Goal: Transaction & Acquisition: Book appointment/travel/reservation

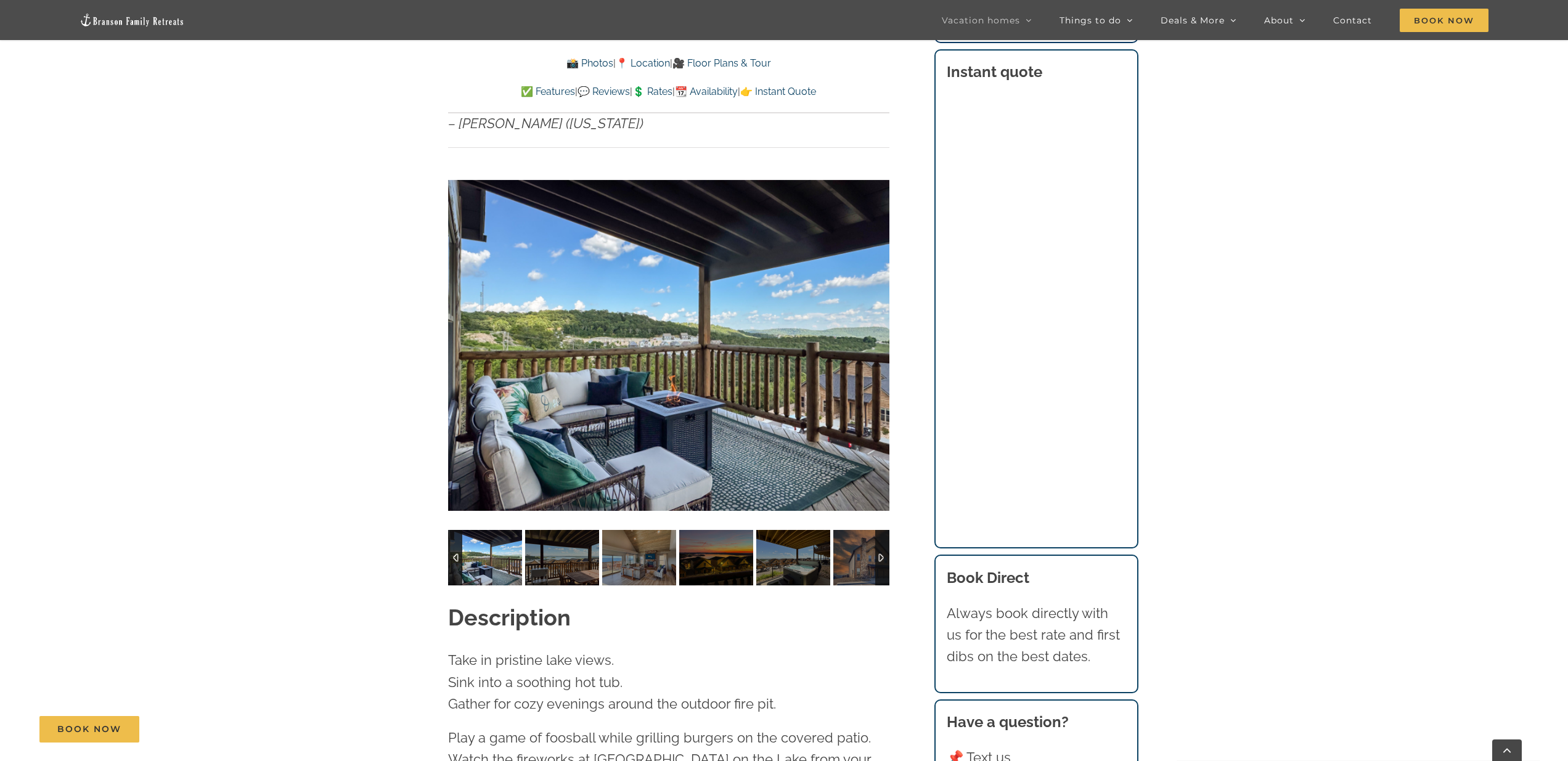
scroll to position [1060, 0]
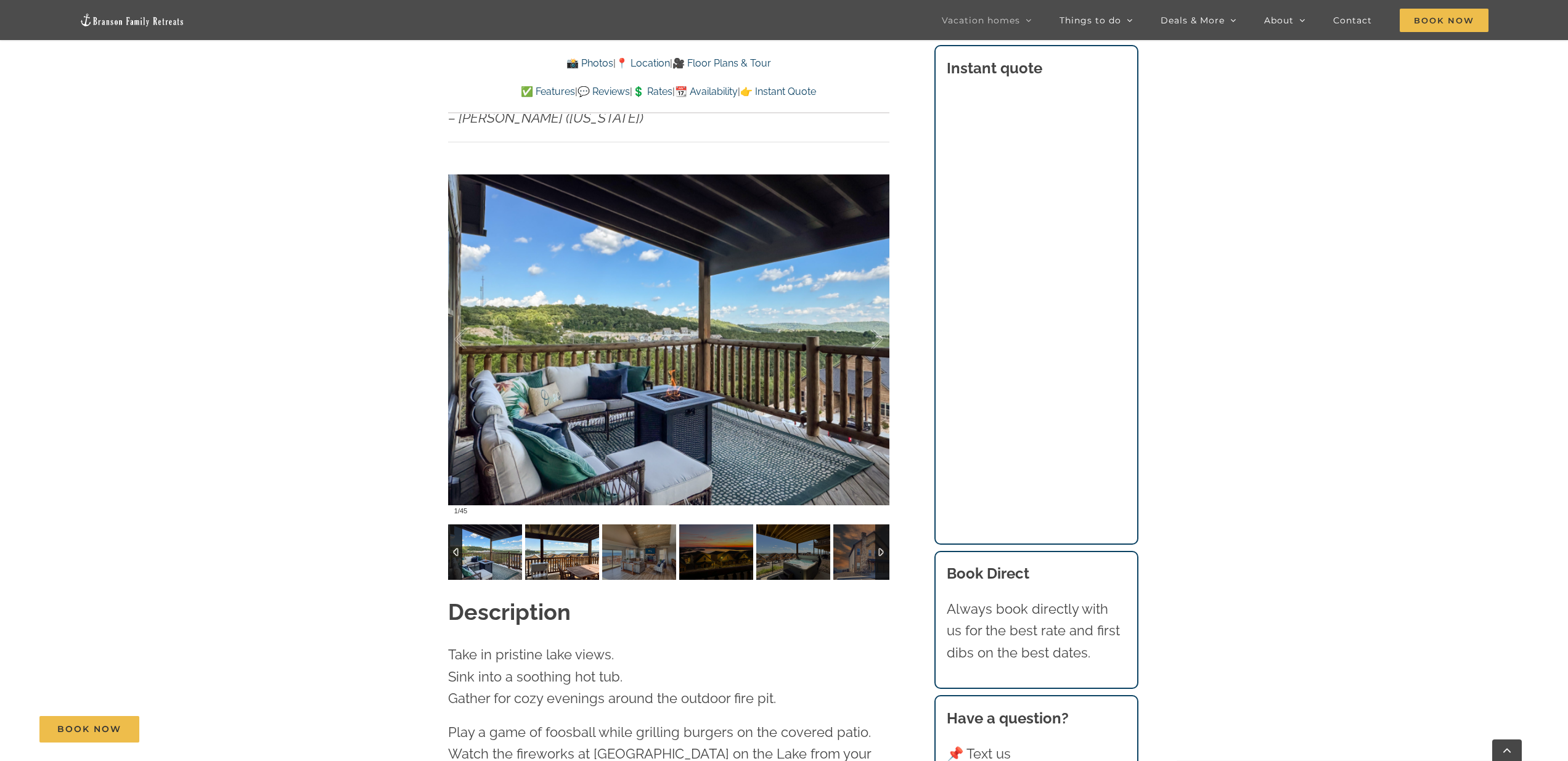
click at [566, 524] on img at bounding box center [562, 552] width 74 height 56
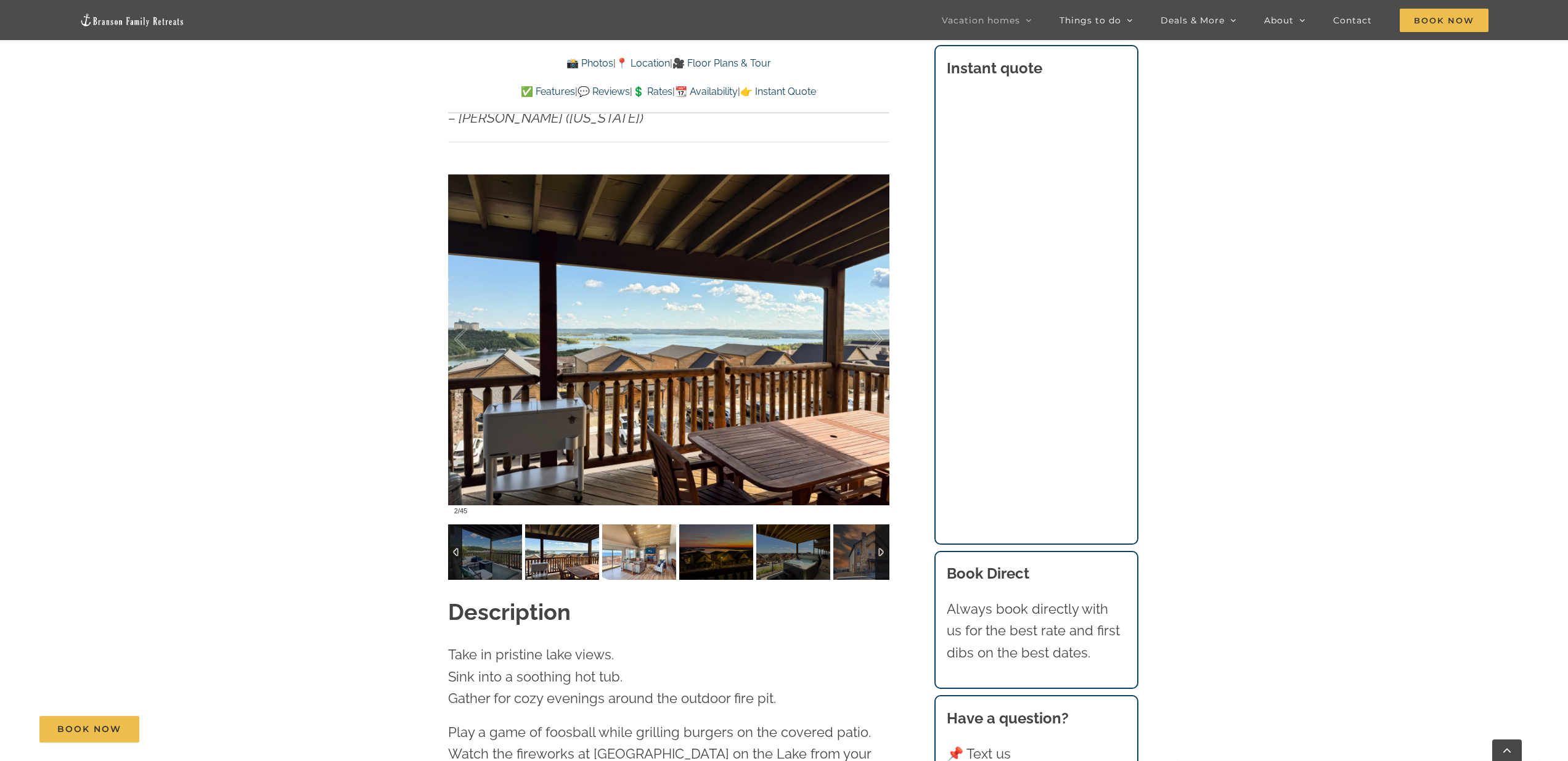
click at [621, 536] on img at bounding box center [640, 552] width 74 height 56
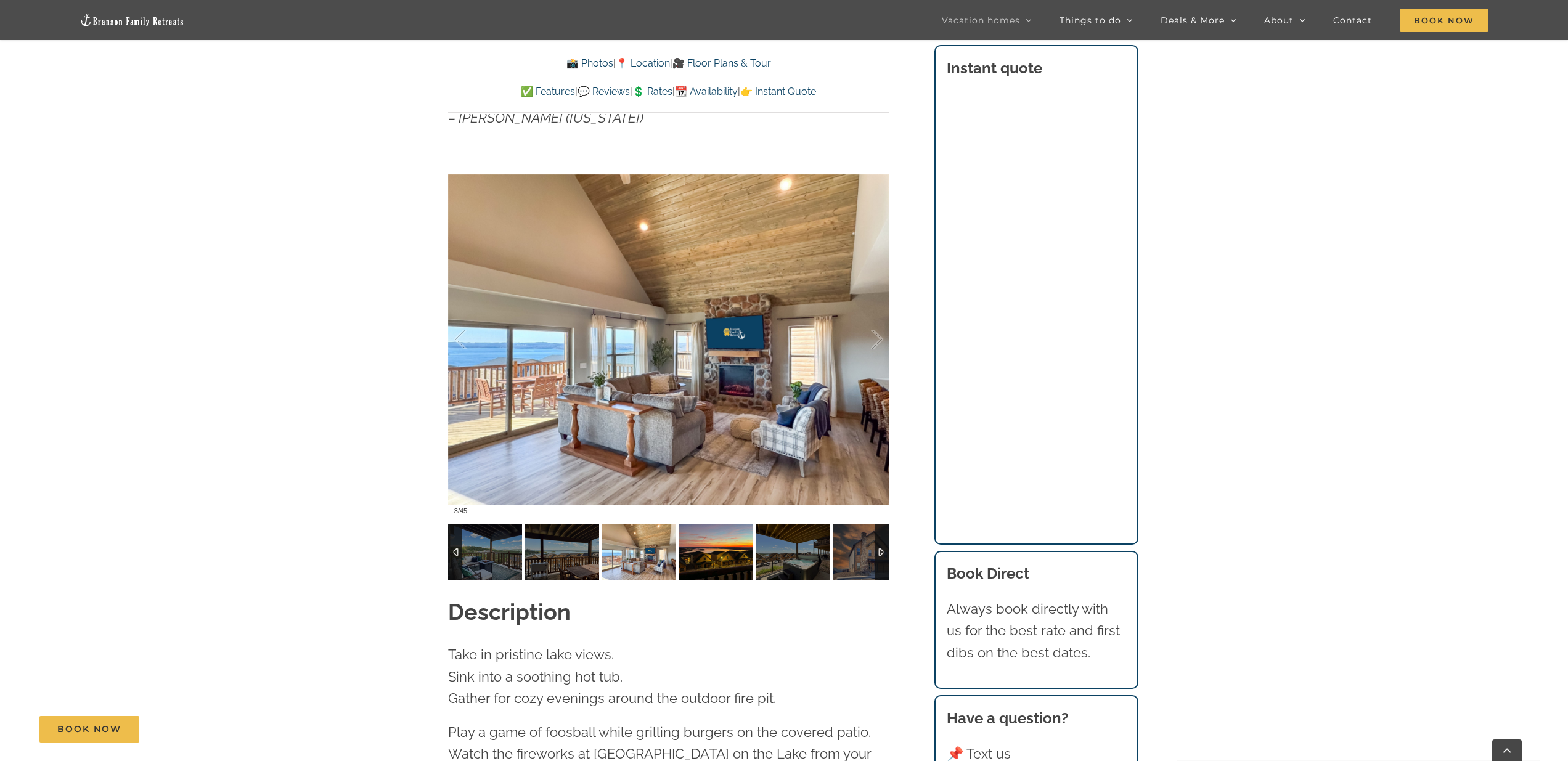
click at [707, 535] on img at bounding box center [716, 552] width 74 height 56
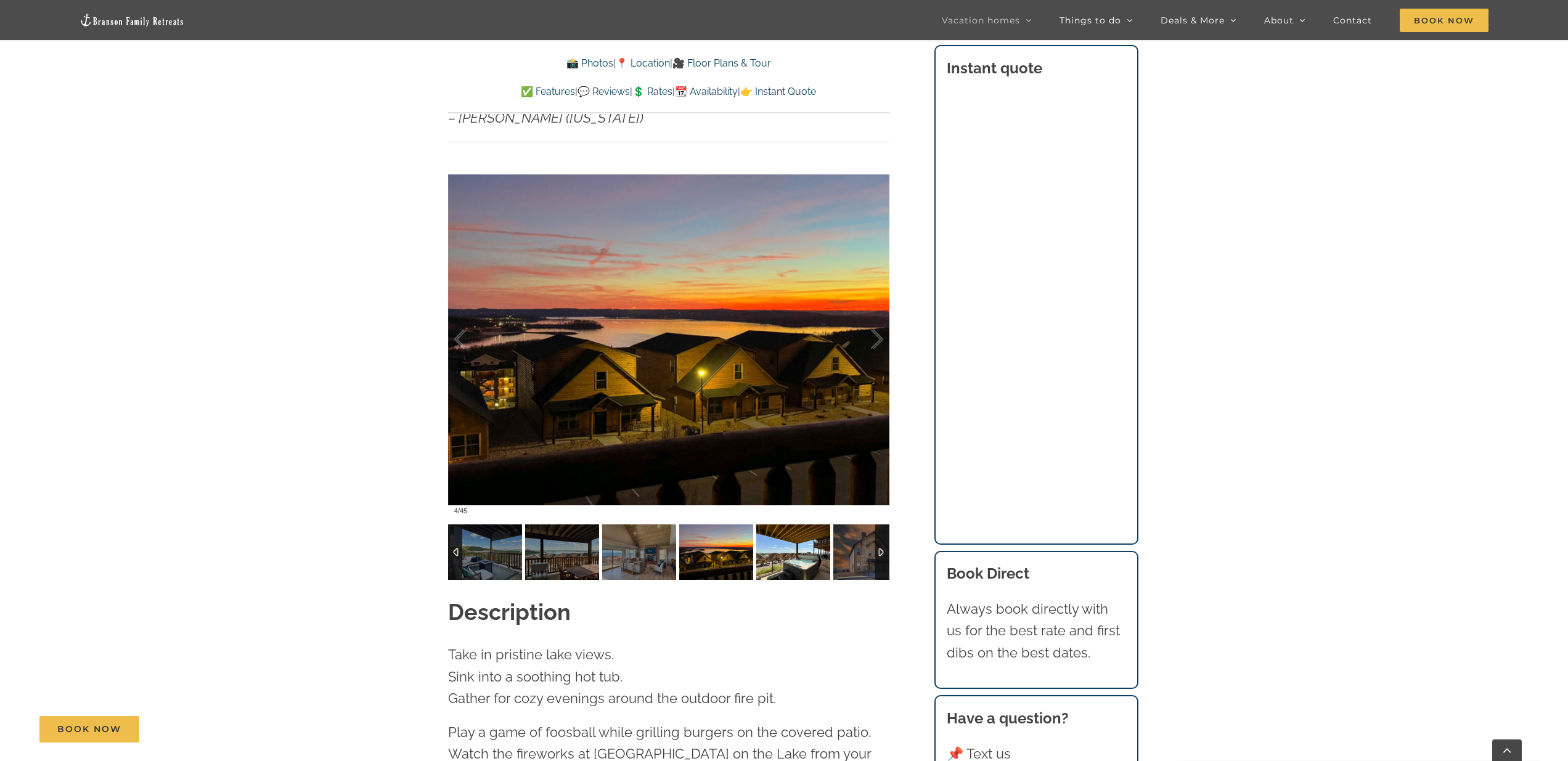
click at [781, 527] on img at bounding box center [793, 552] width 74 height 56
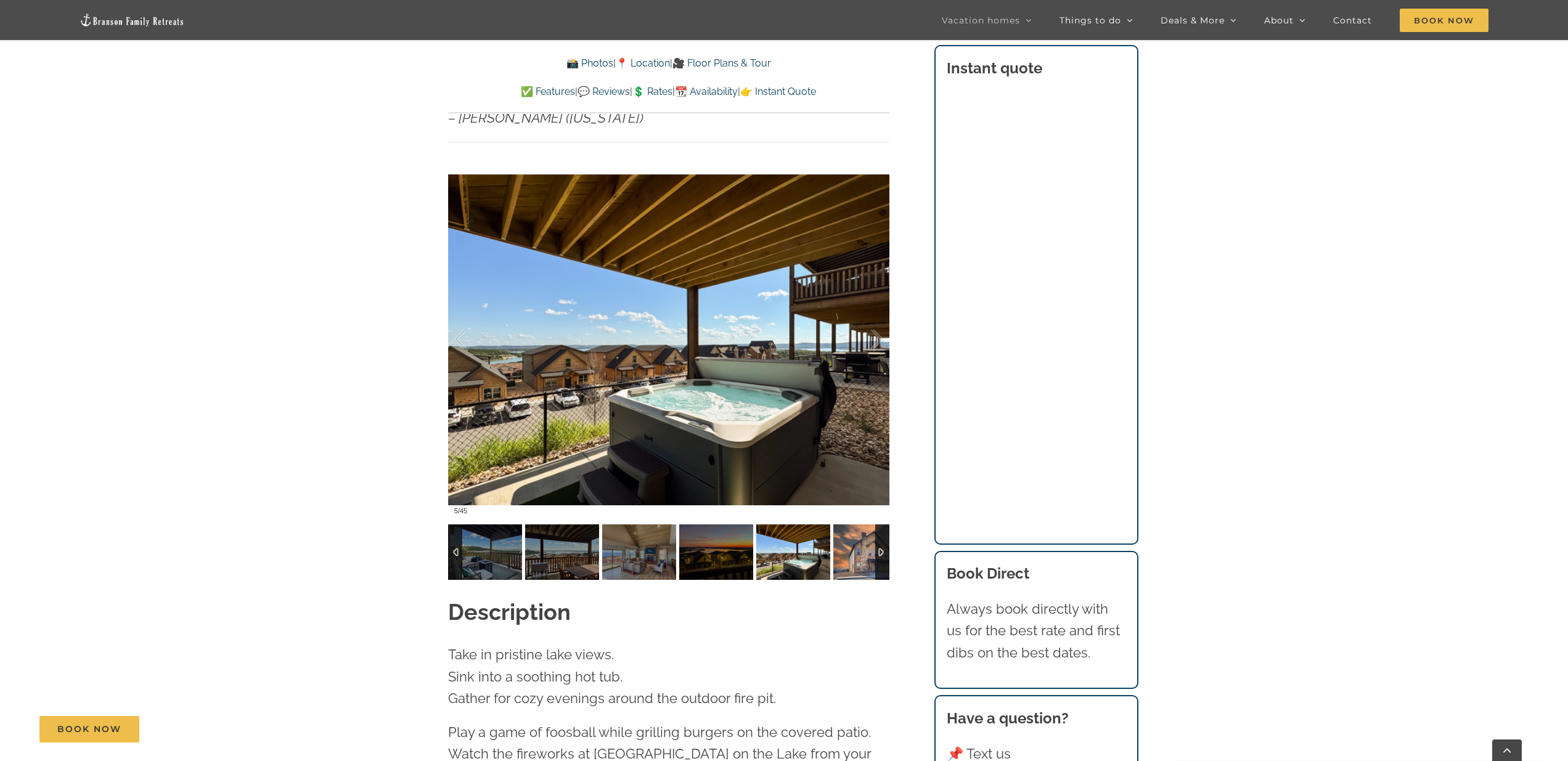
click at [781, 541] on img at bounding box center [871, 552] width 74 height 56
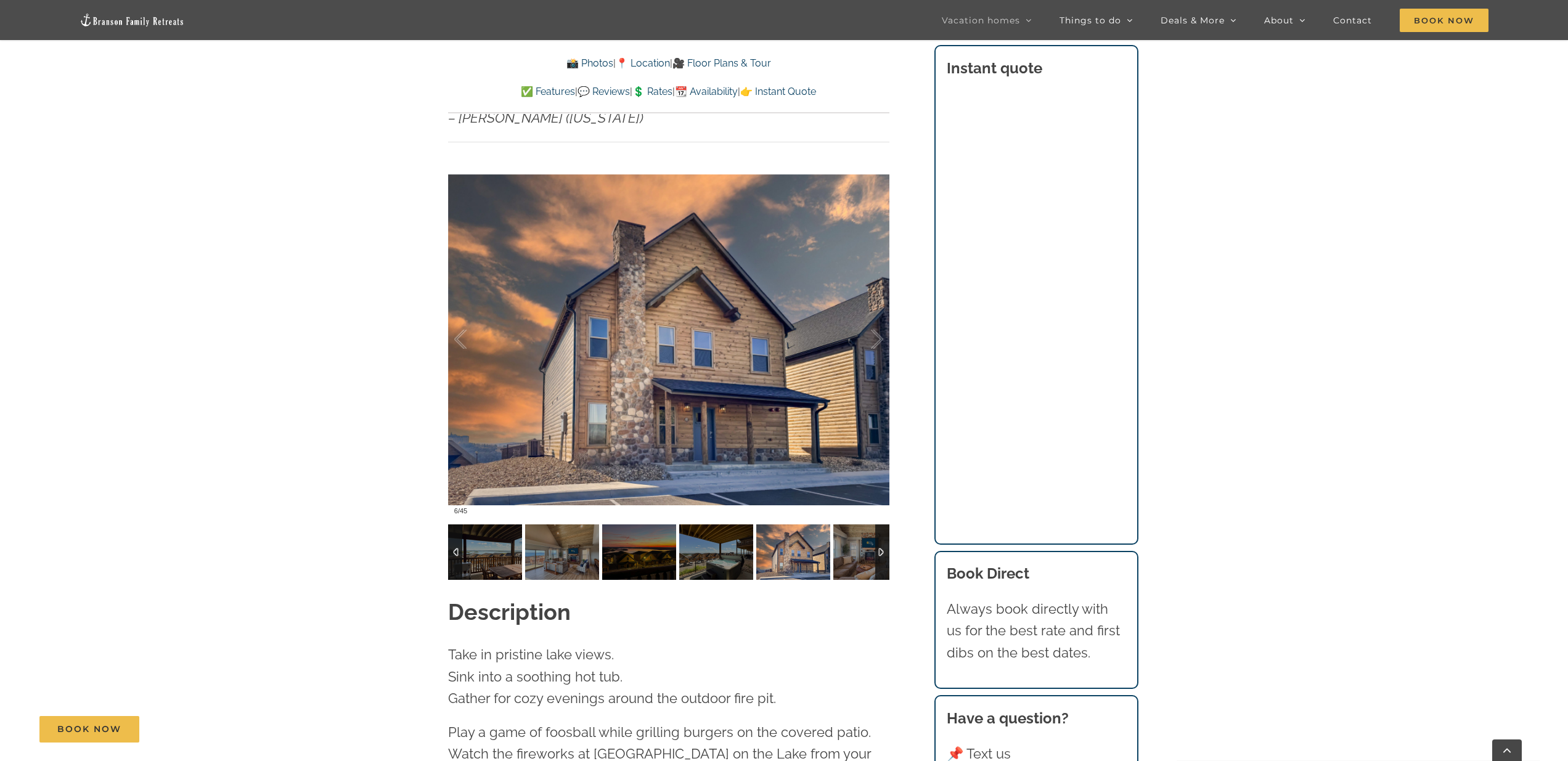
click at [781, 528] on div at bounding box center [883, 552] width 14 height 56
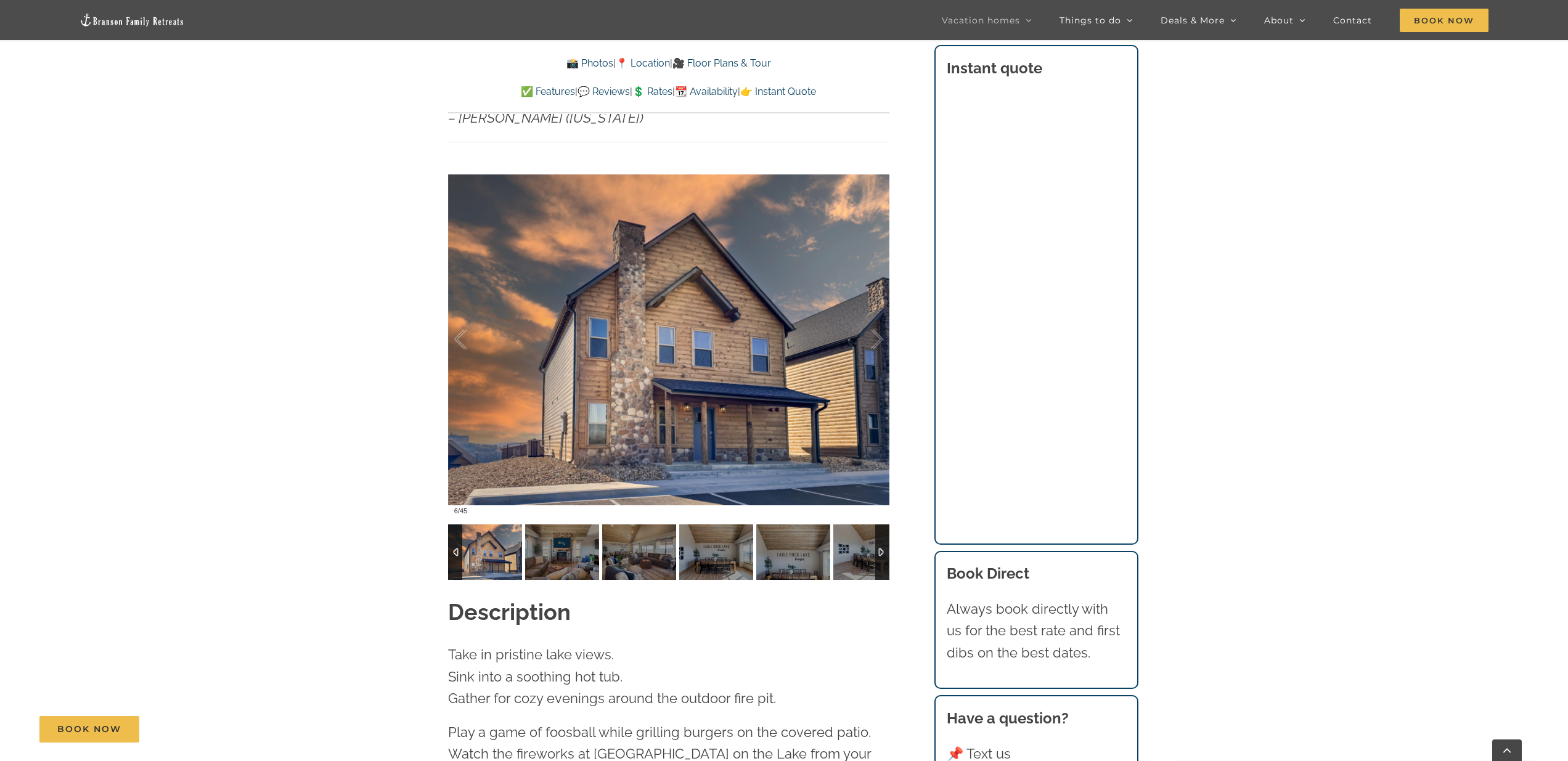
click at [781, 528] on div at bounding box center [883, 552] width 14 height 56
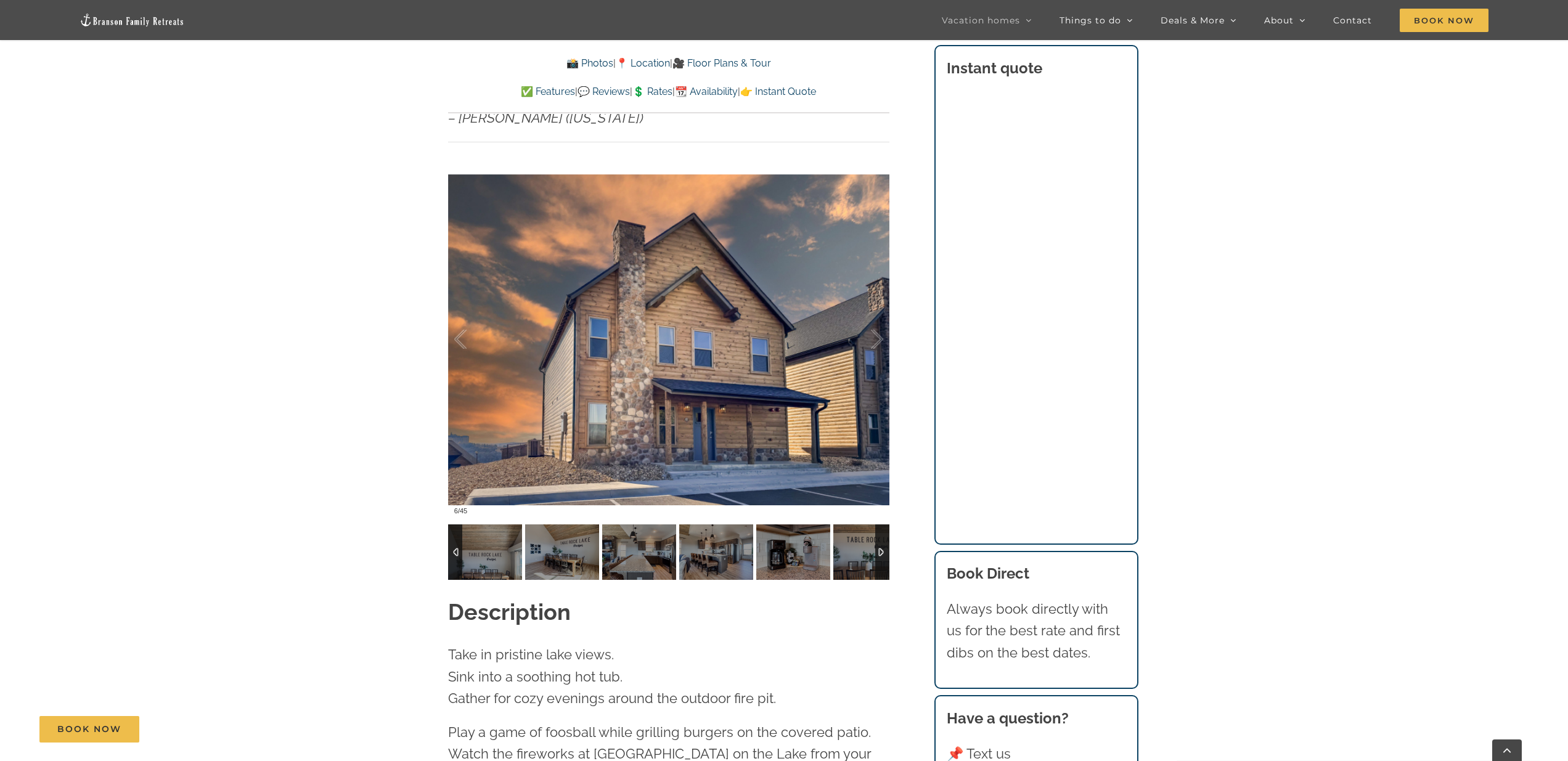
click at [781, 528] on div at bounding box center [883, 552] width 14 height 56
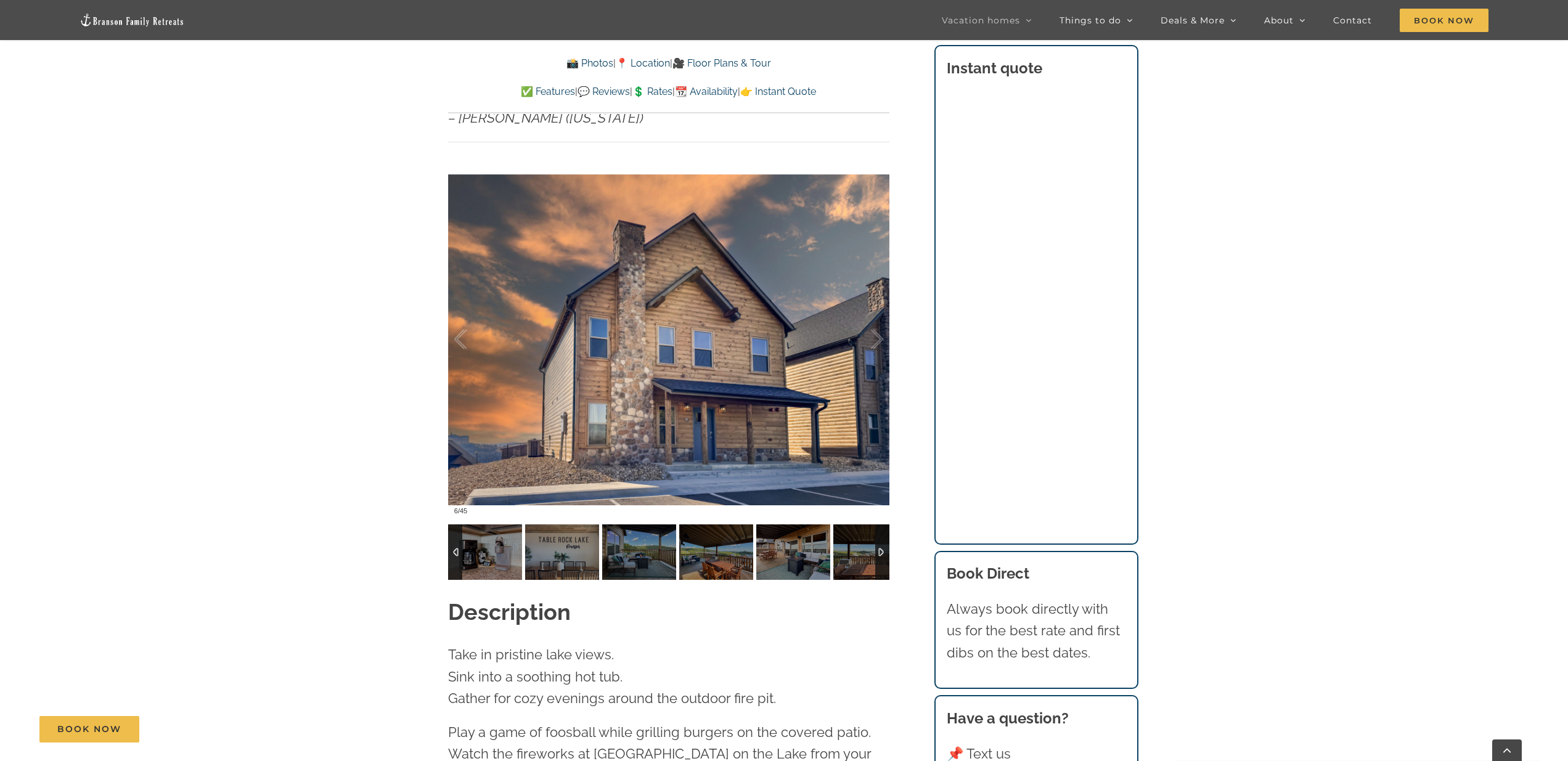
click at [781, 528] on div at bounding box center [883, 552] width 14 height 56
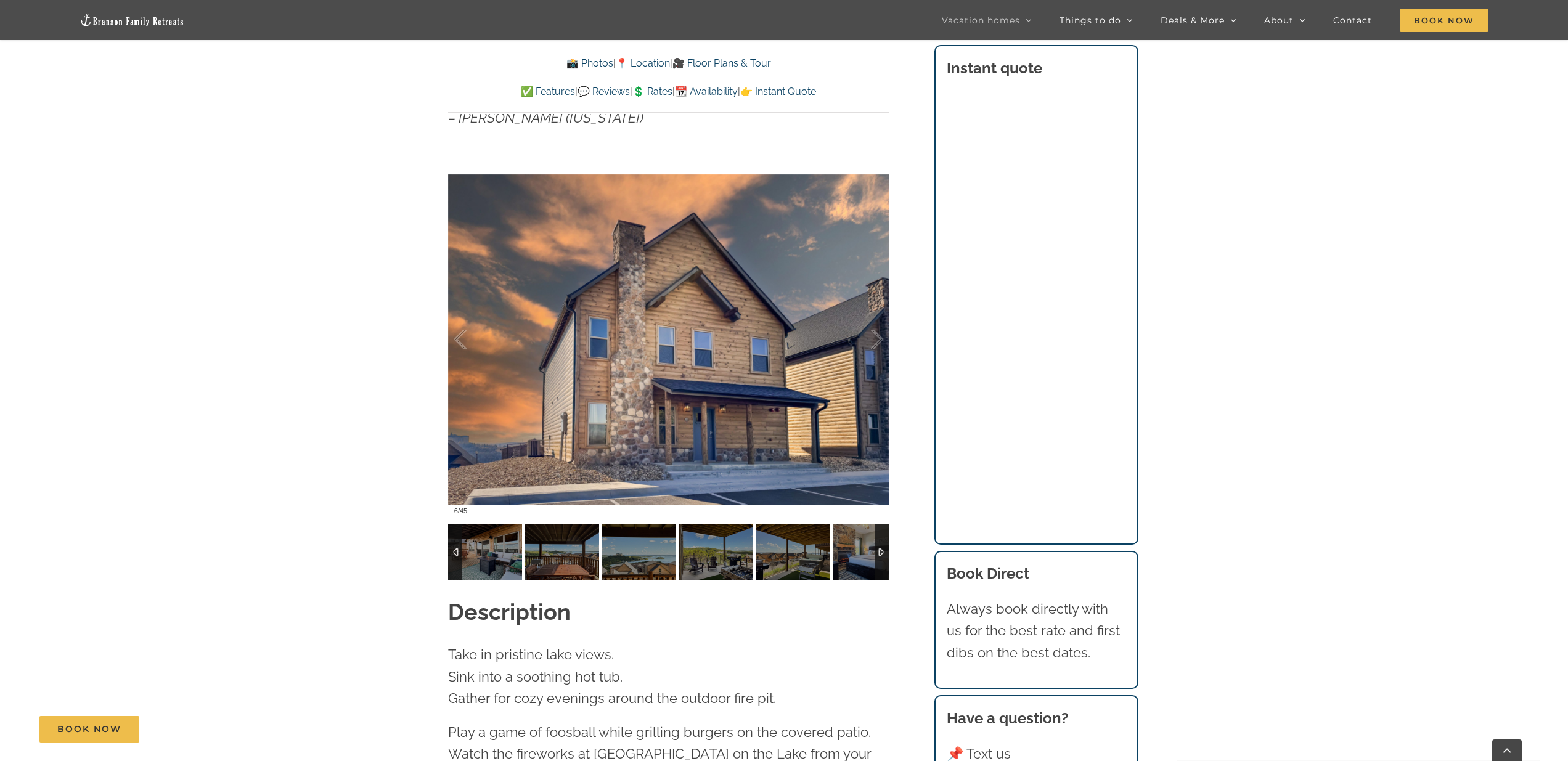
click at [781, 528] on div at bounding box center [883, 552] width 14 height 56
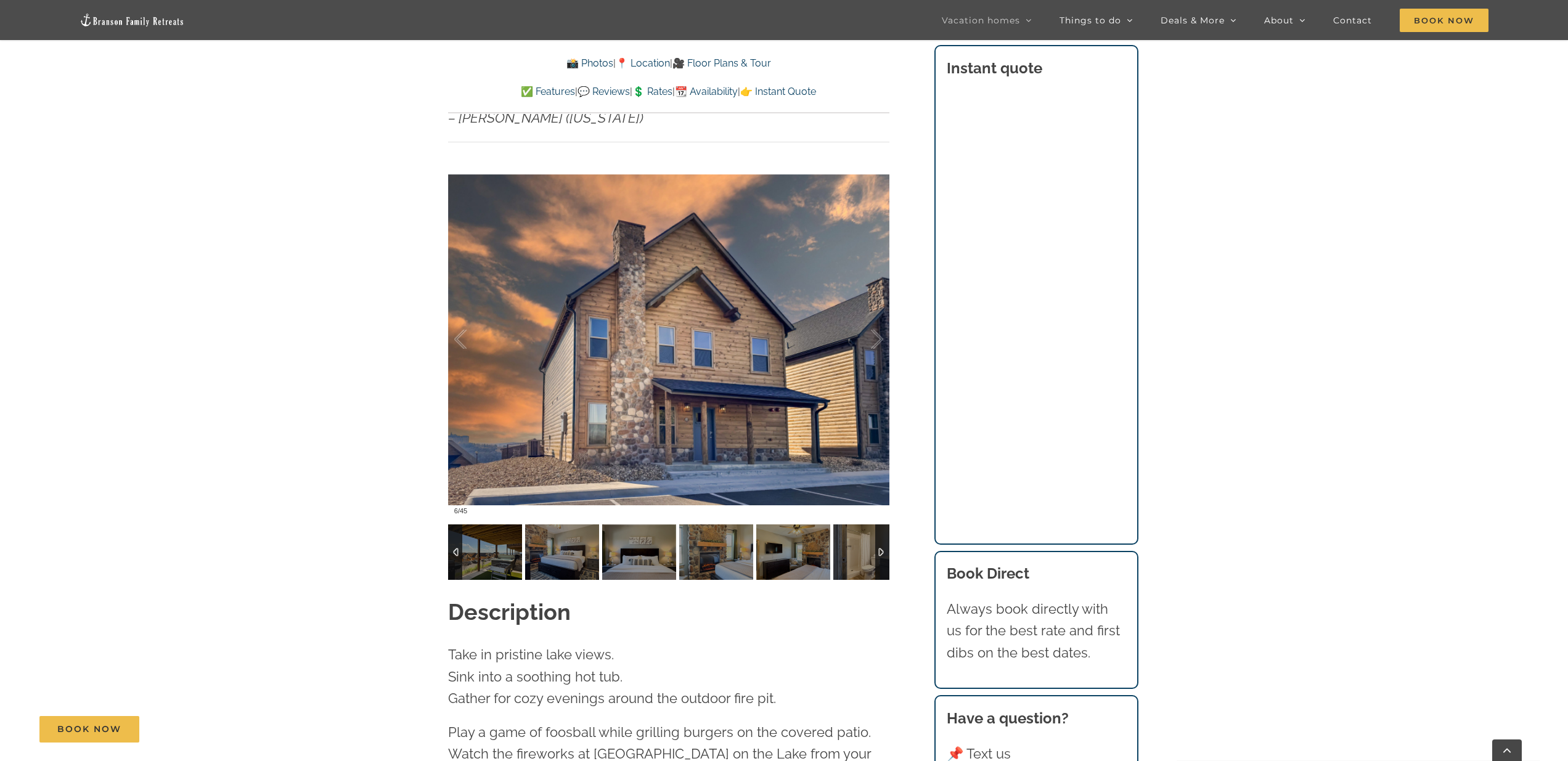
click at [781, 528] on div at bounding box center [883, 552] width 14 height 56
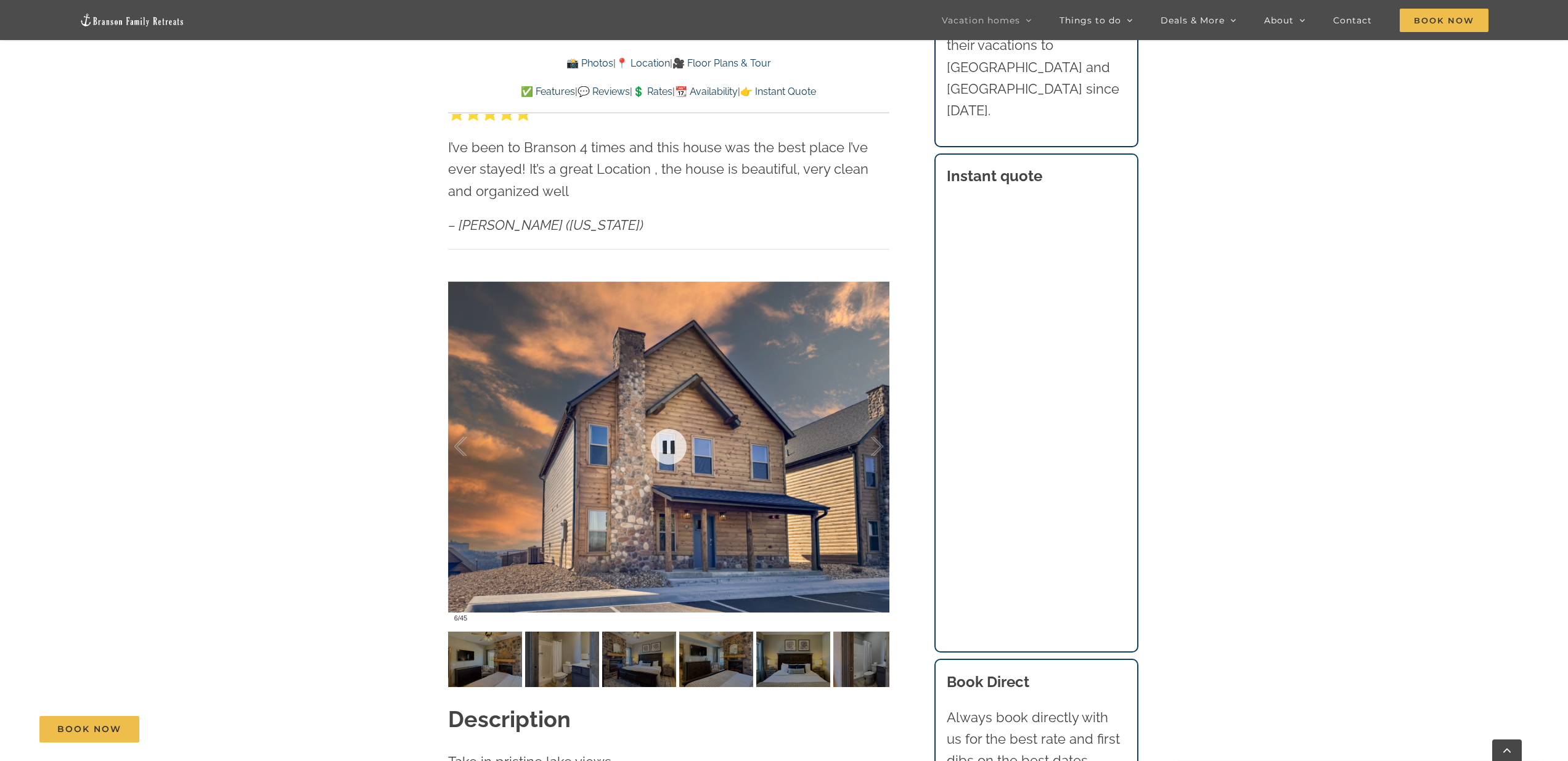
scroll to position [957, 0]
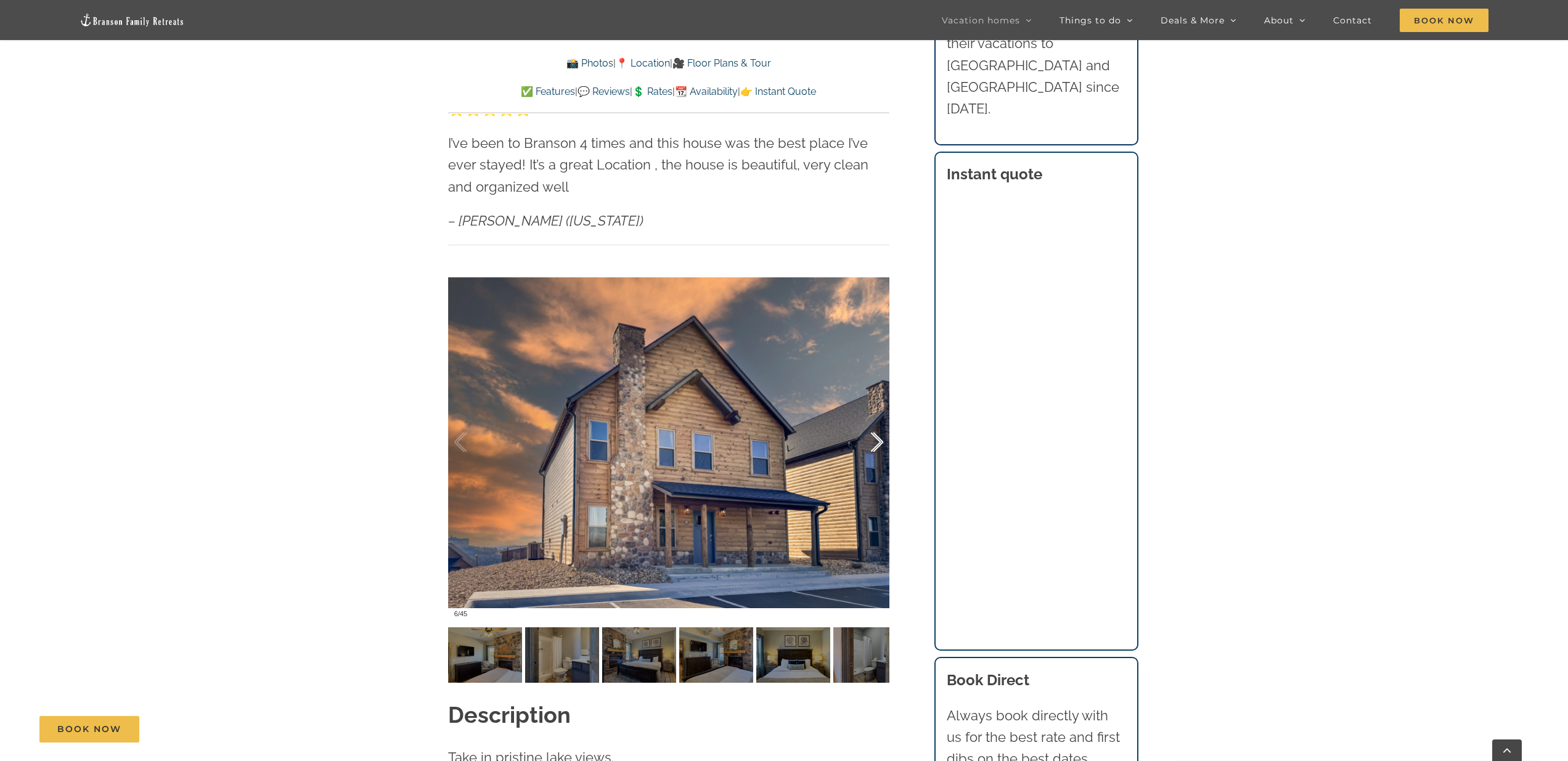
click at [781, 418] on div at bounding box center [864, 442] width 38 height 77
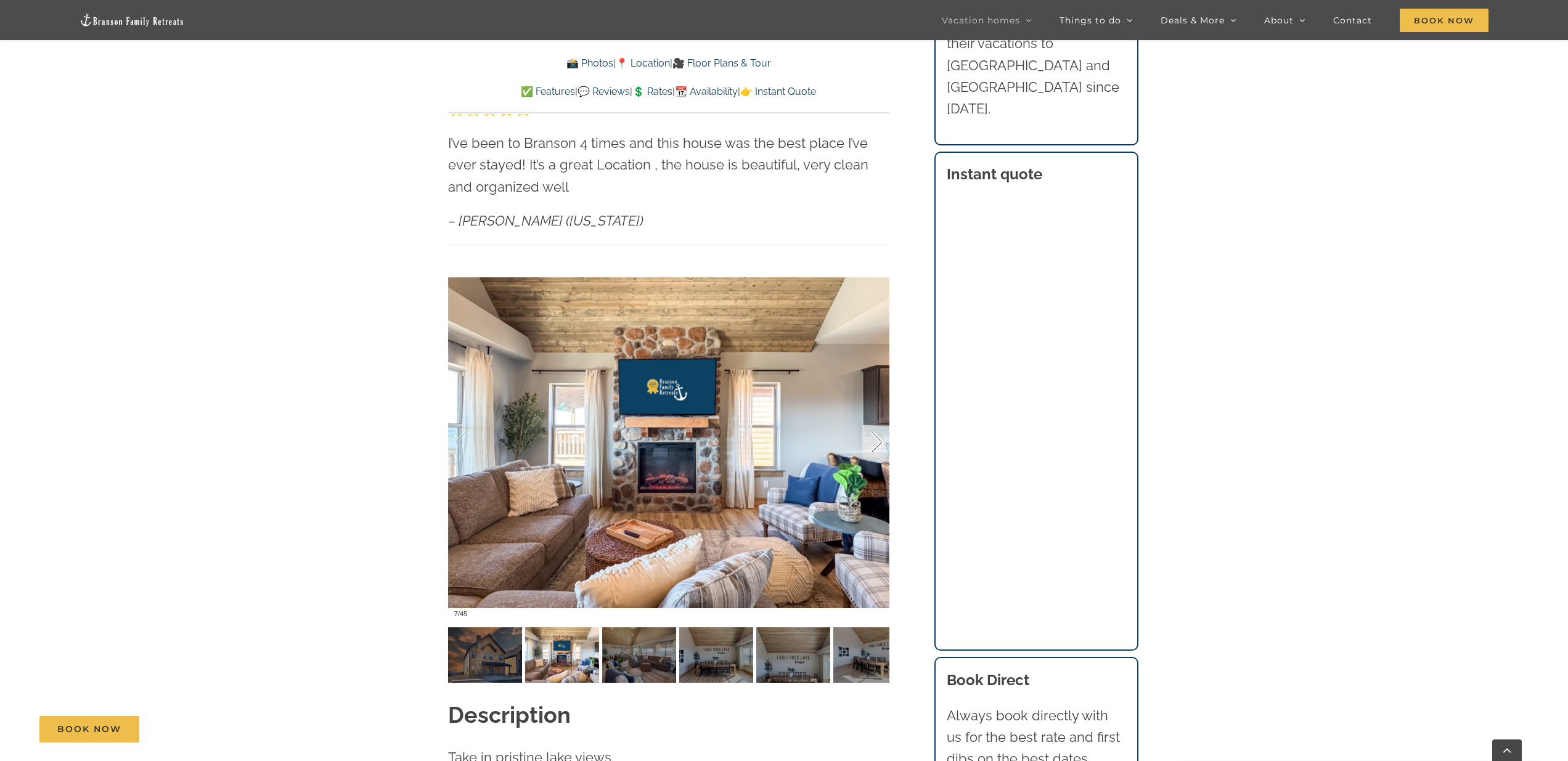
click at [781, 418] on div at bounding box center [864, 442] width 38 height 77
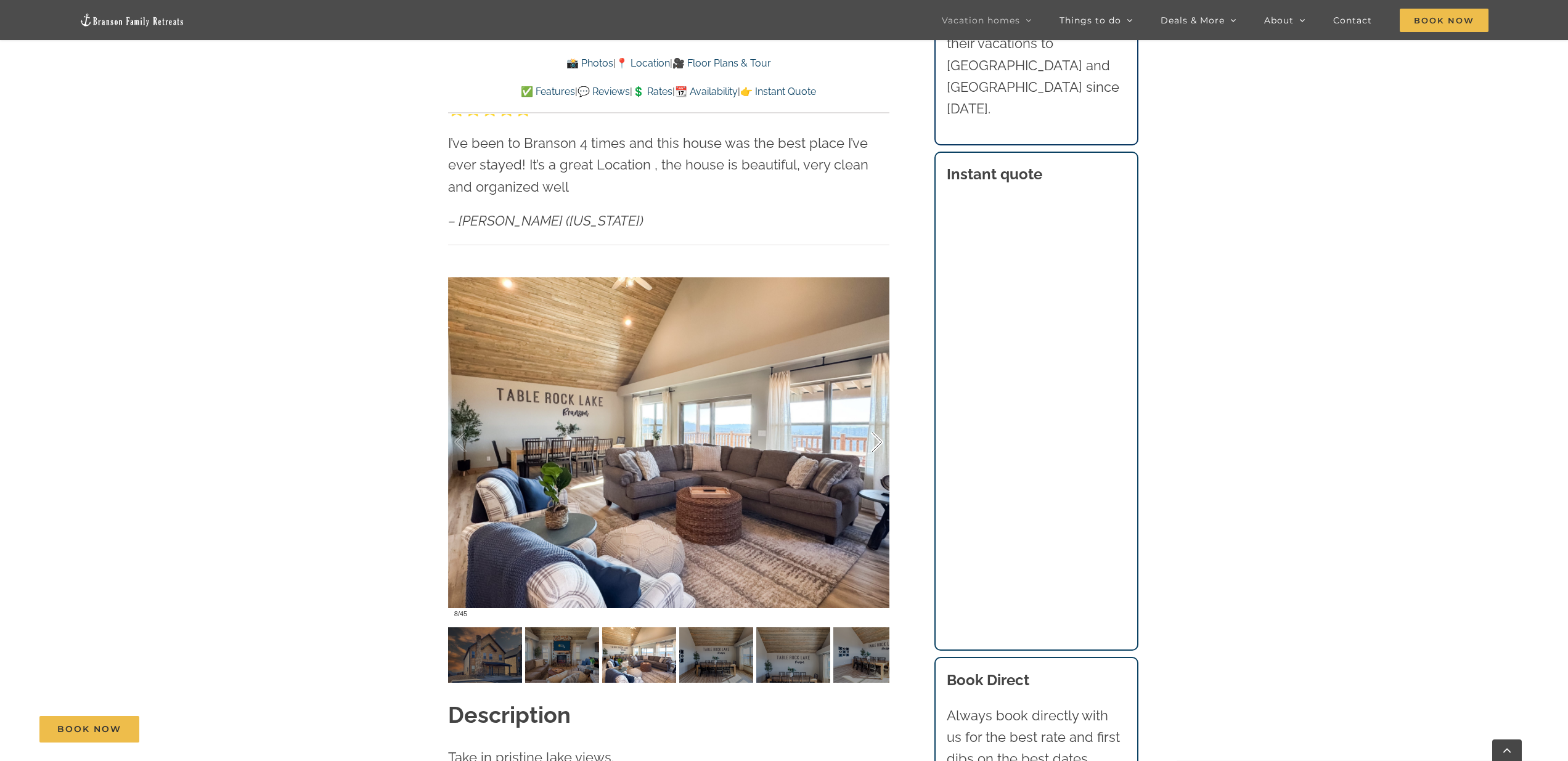
click at [781, 418] on div at bounding box center [864, 442] width 38 height 77
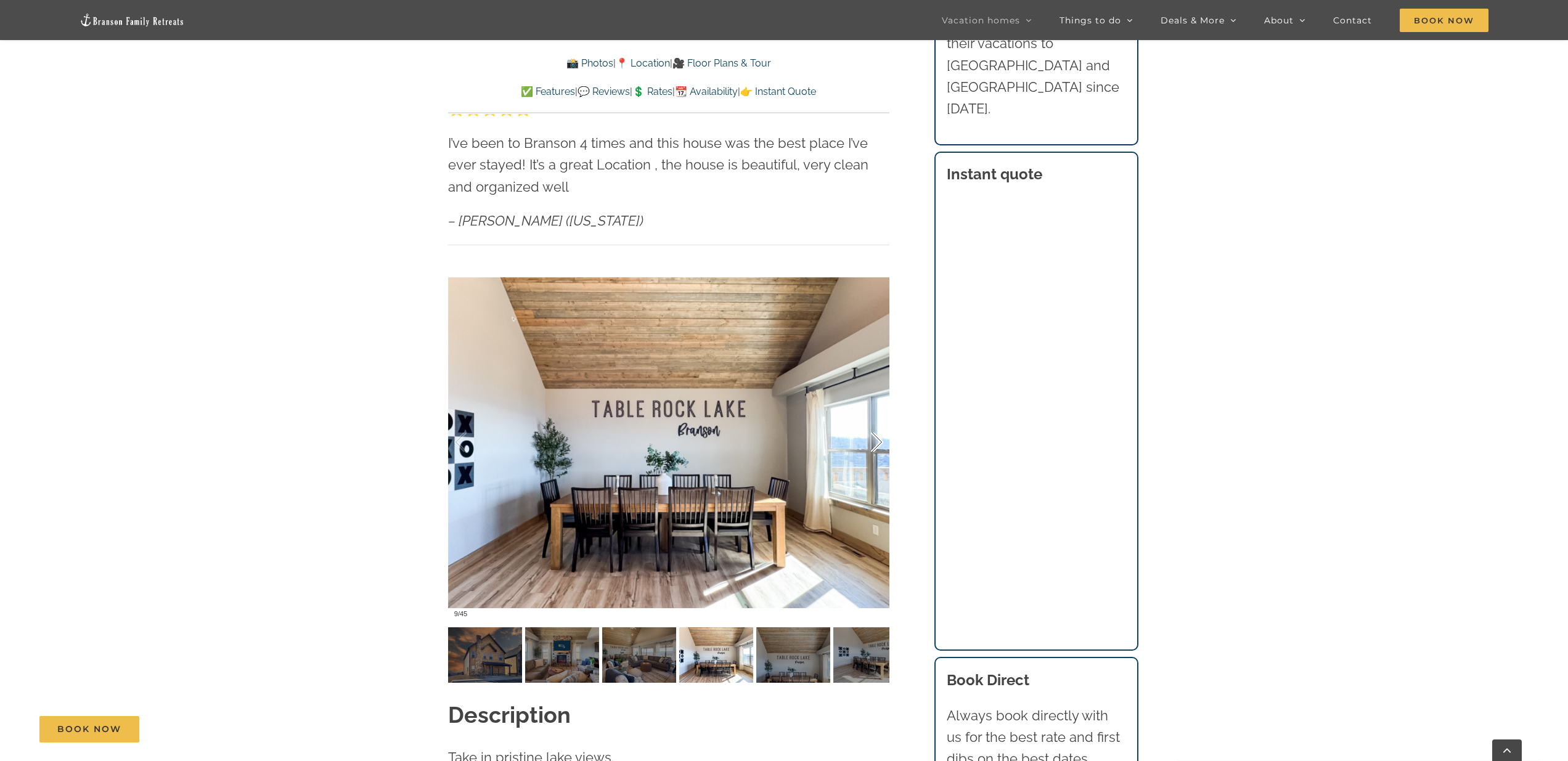
click at [781, 418] on div at bounding box center [864, 442] width 38 height 77
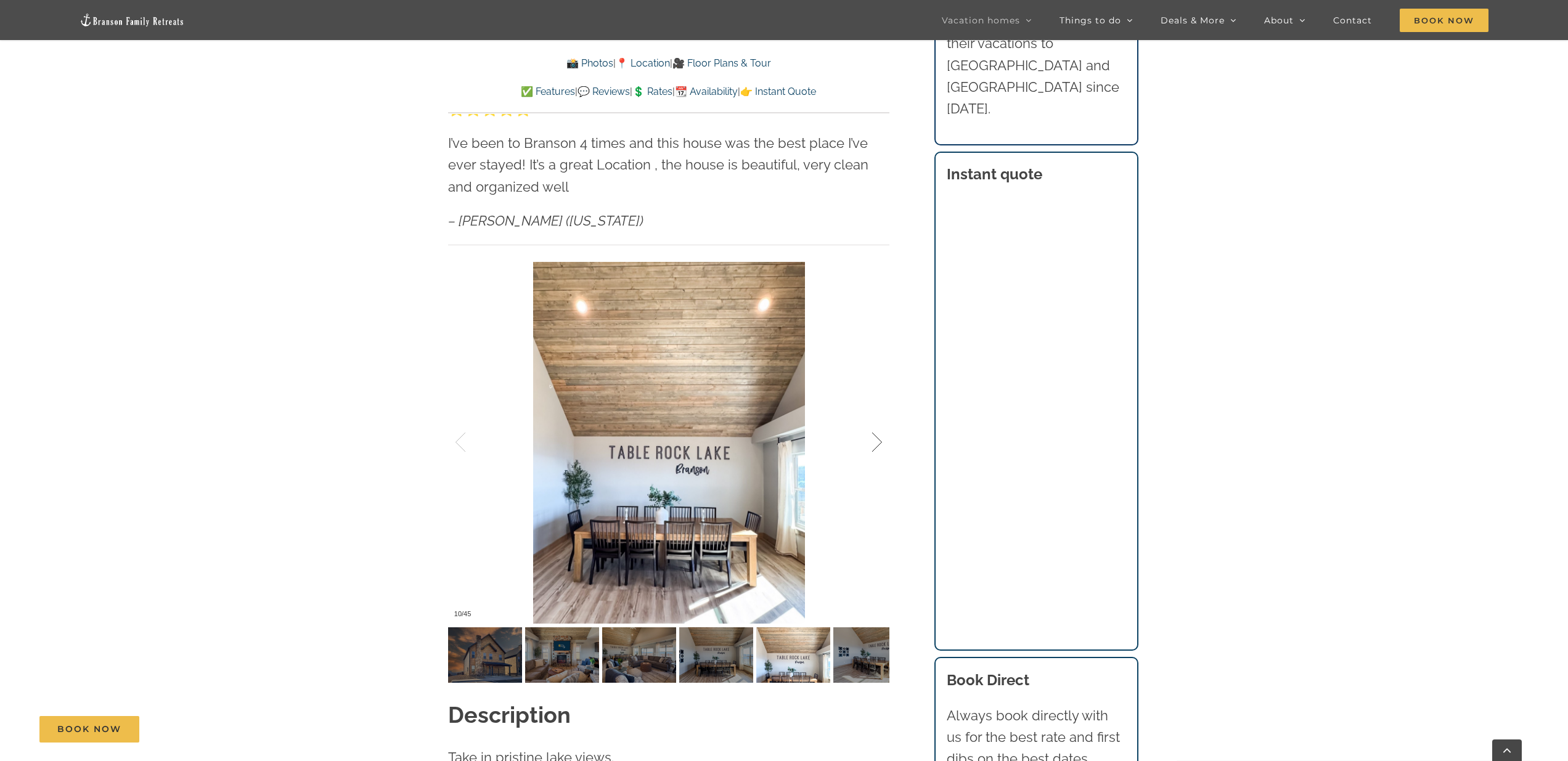
click at [781, 418] on div at bounding box center [864, 442] width 38 height 77
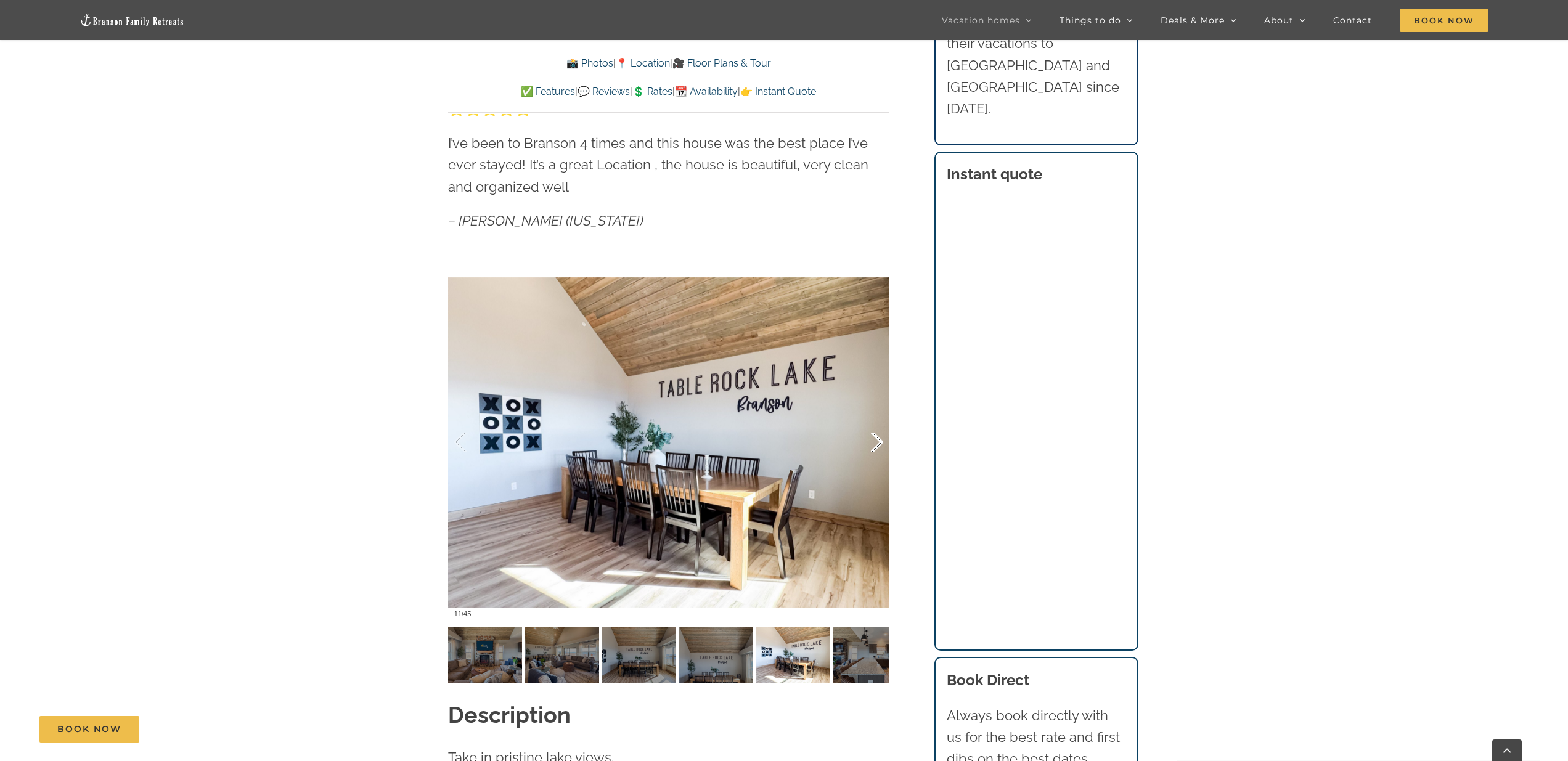
click at [781, 418] on div at bounding box center [864, 442] width 38 height 77
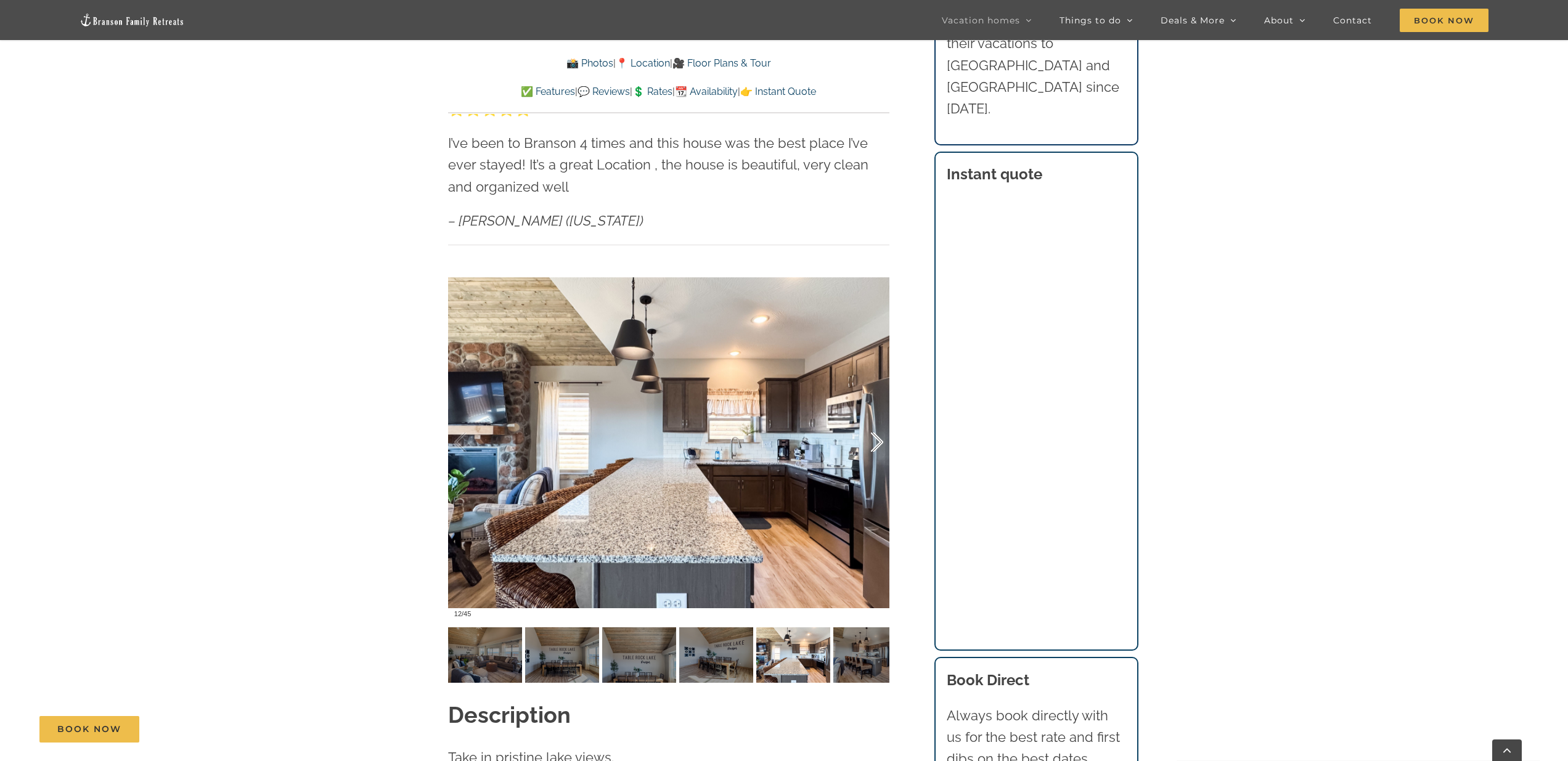
click at [781, 418] on div at bounding box center [864, 442] width 38 height 77
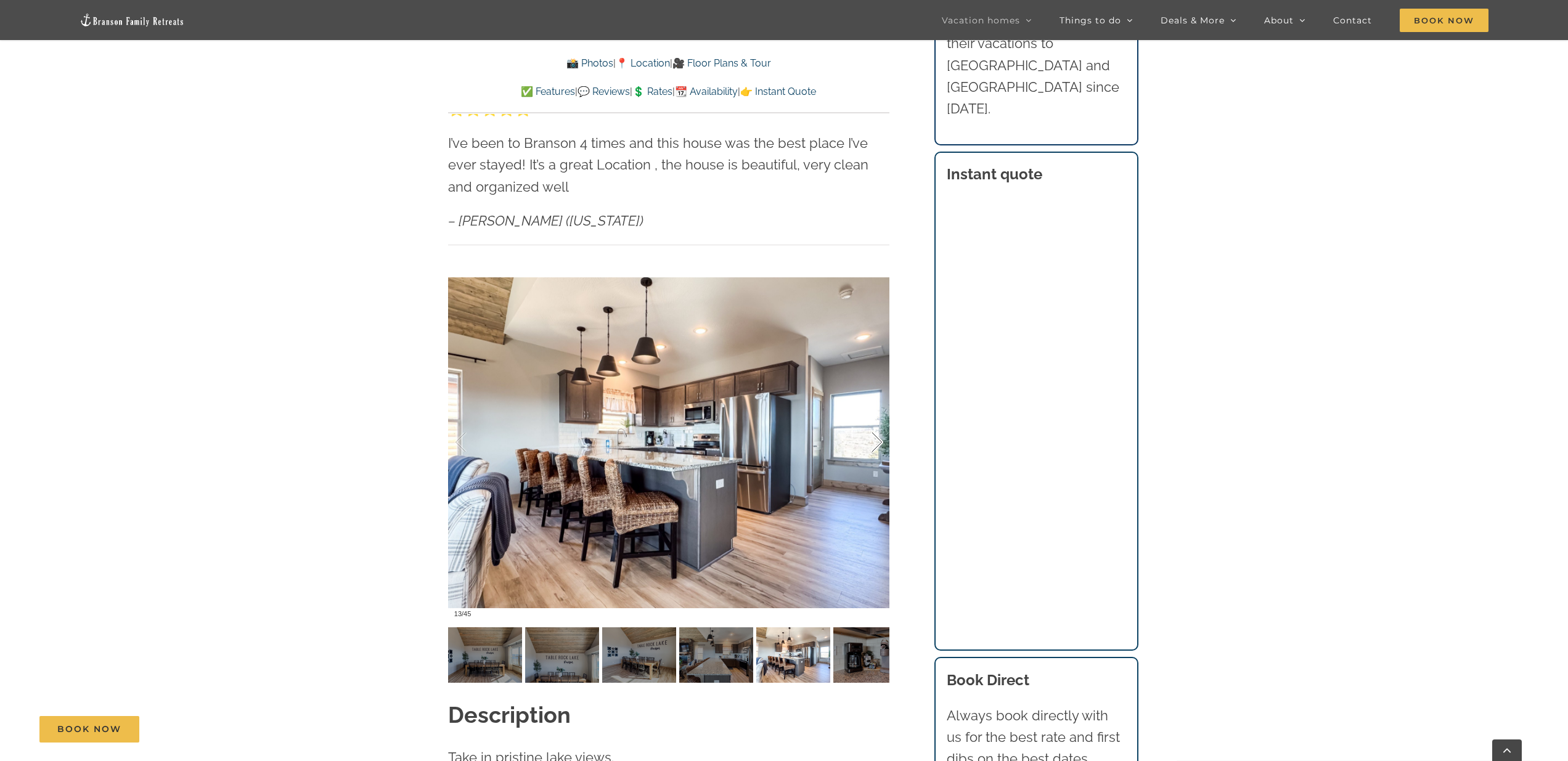
click at [781, 418] on div at bounding box center [864, 442] width 38 height 77
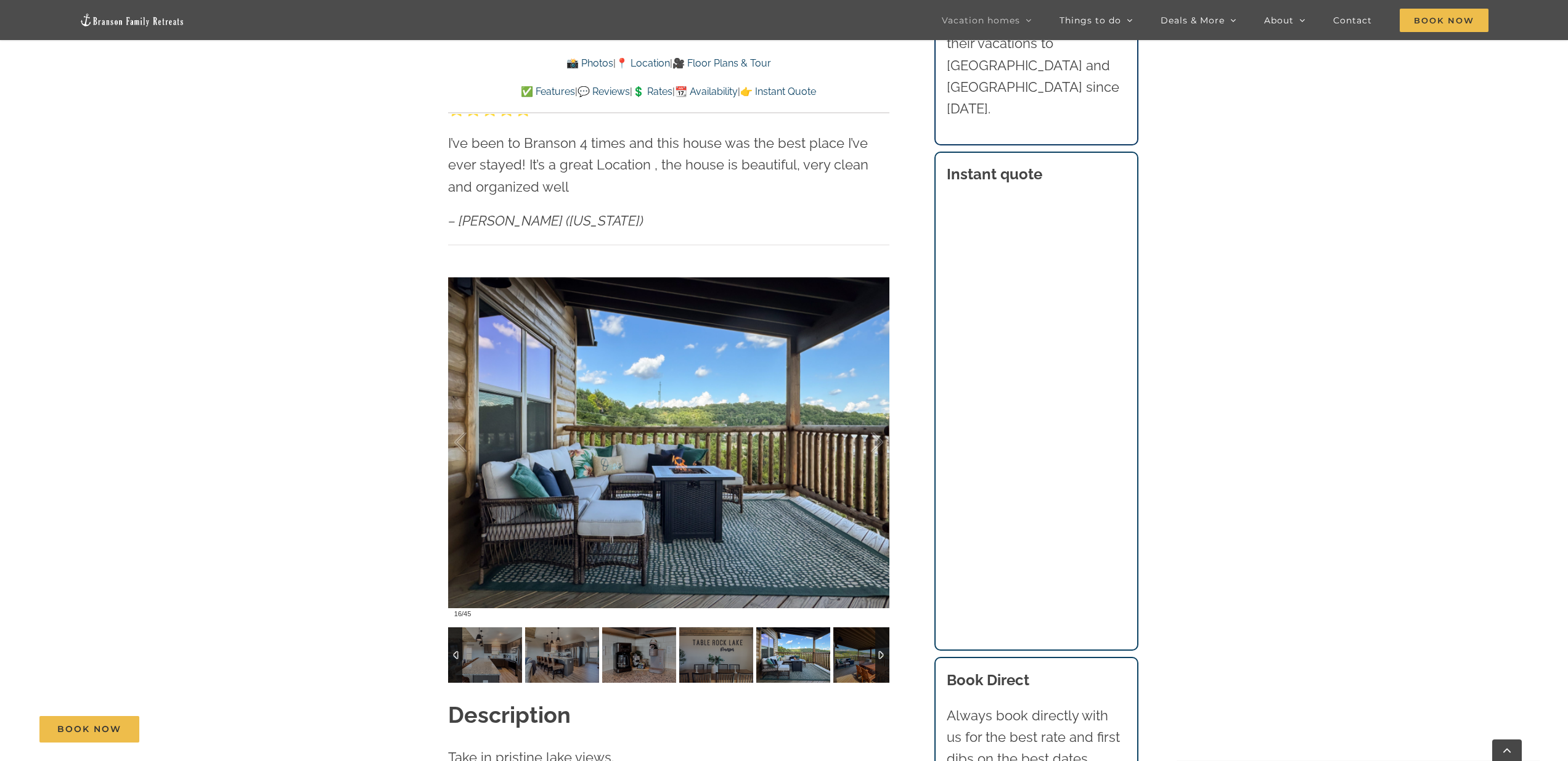
click at [781, 628] on div at bounding box center [883, 655] width 14 height 56
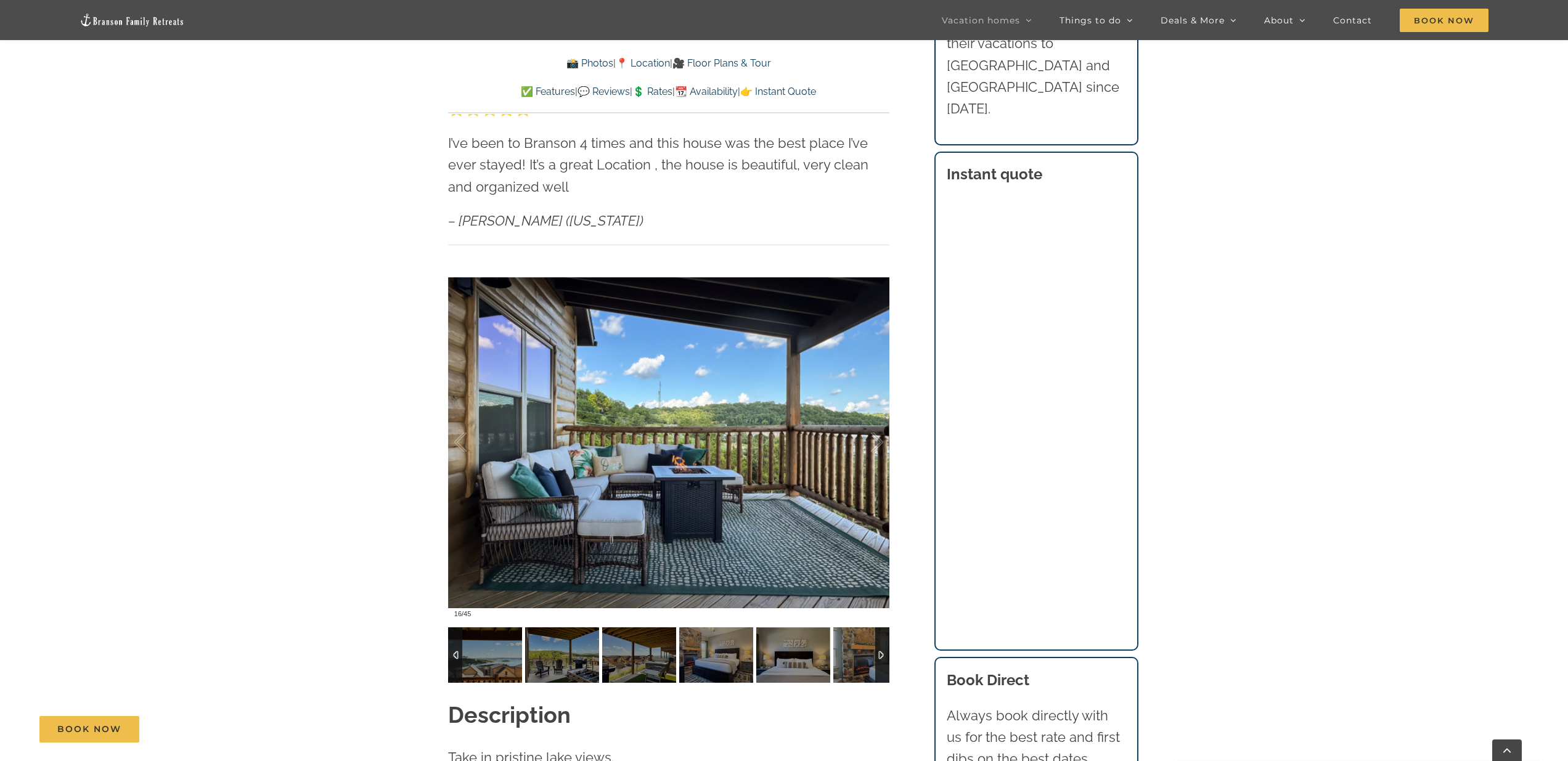
click at [781, 628] on div at bounding box center [883, 655] width 14 height 56
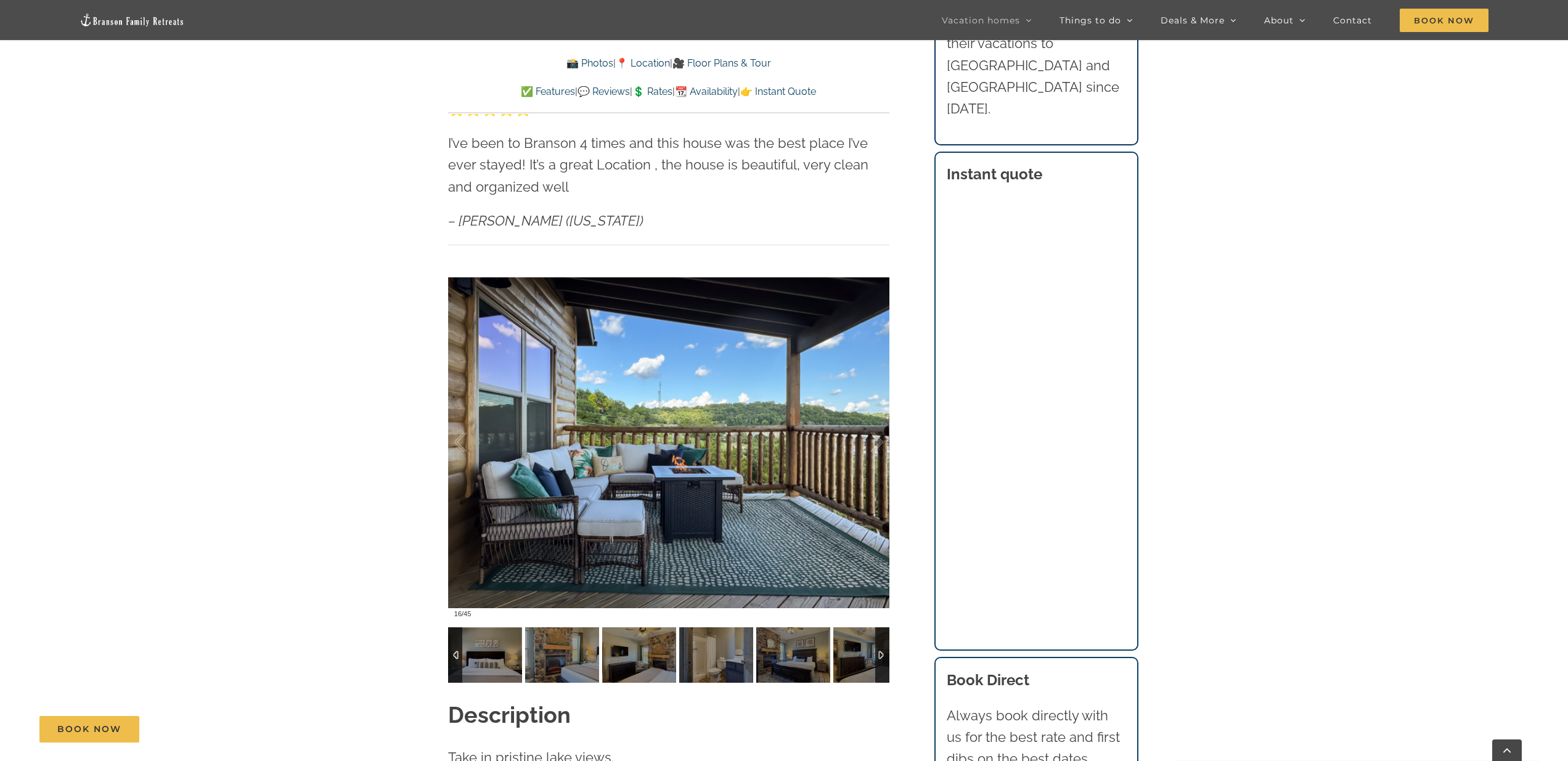
click at [781, 628] on div at bounding box center [883, 655] width 14 height 56
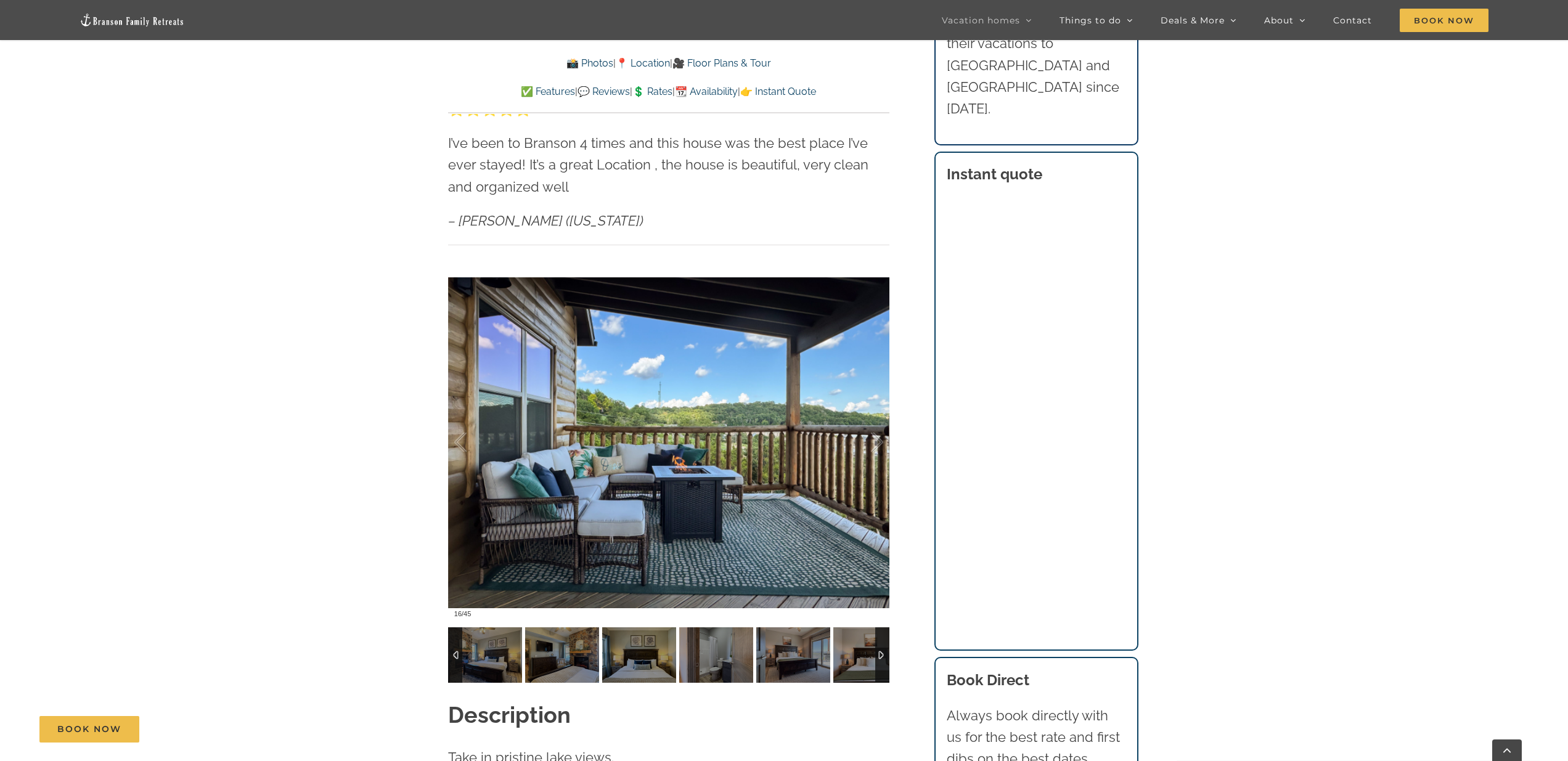
click at [781, 628] on div at bounding box center [883, 655] width 14 height 56
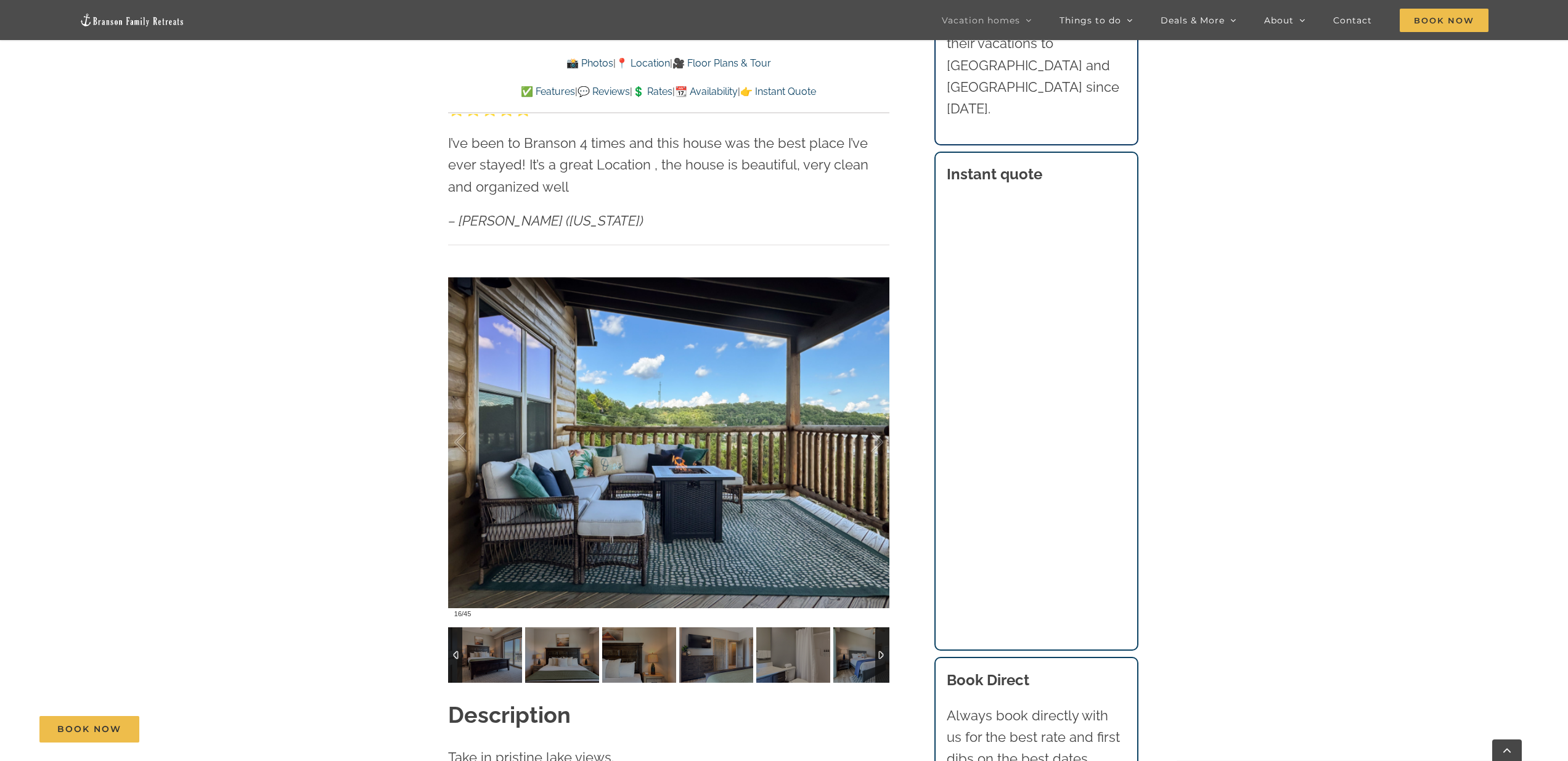
click at [781, 628] on div at bounding box center [883, 655] width 14 height 56
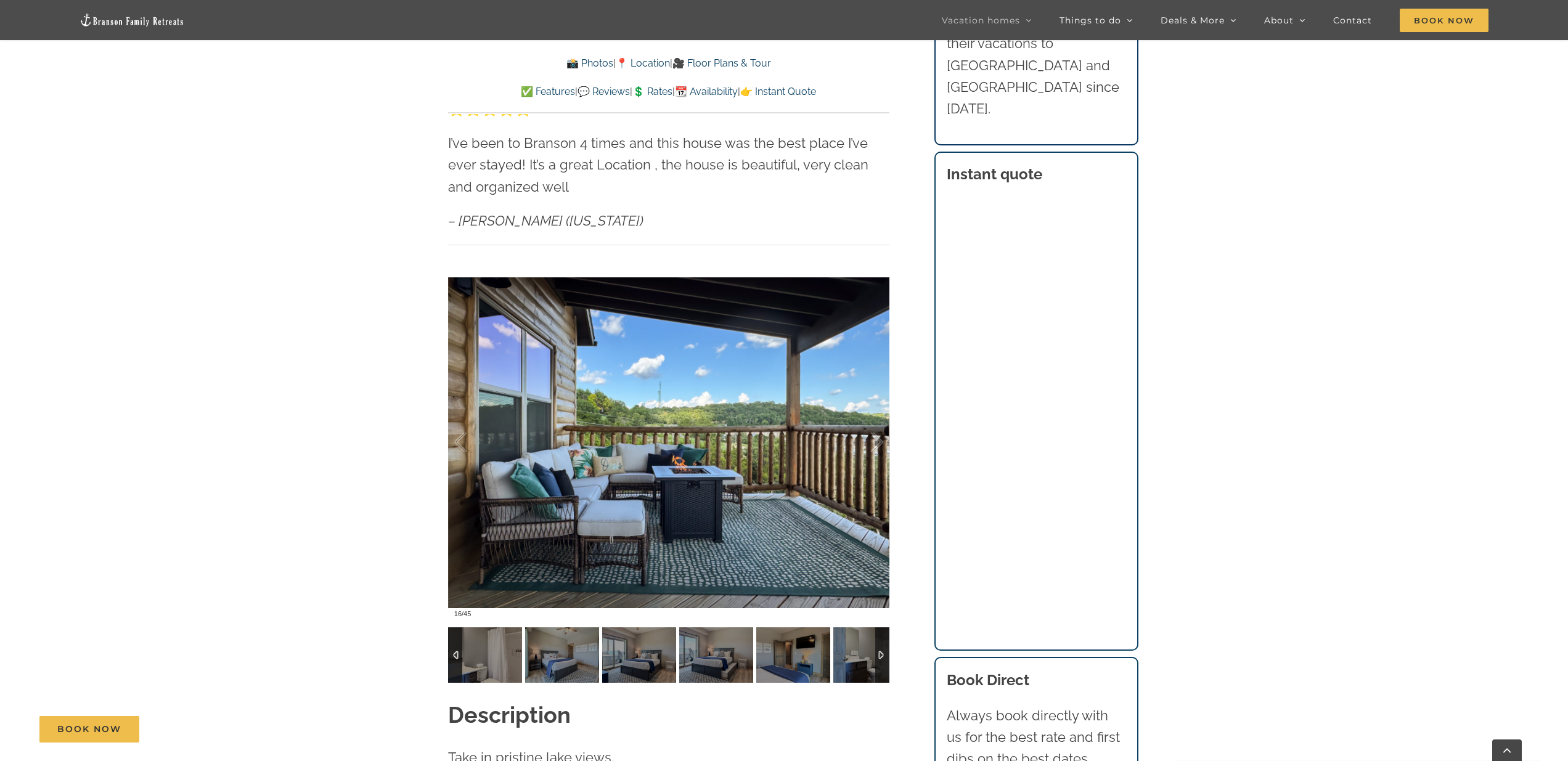
click at [781, 628] on div at bounding box center [883, 655] width 14 height 56
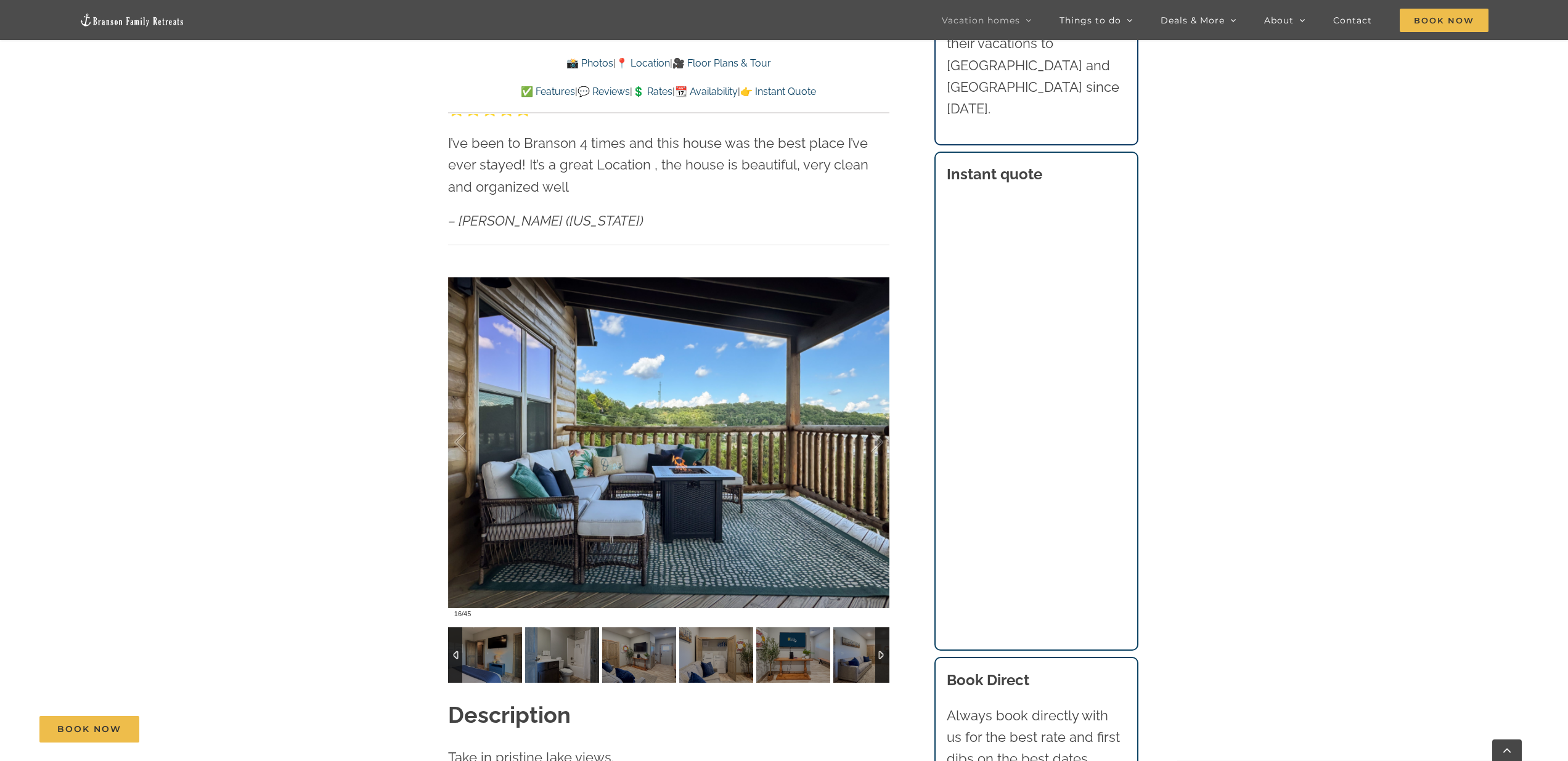
click at [781, 628] on div at bounding box center [883, 655] width 14 height 56
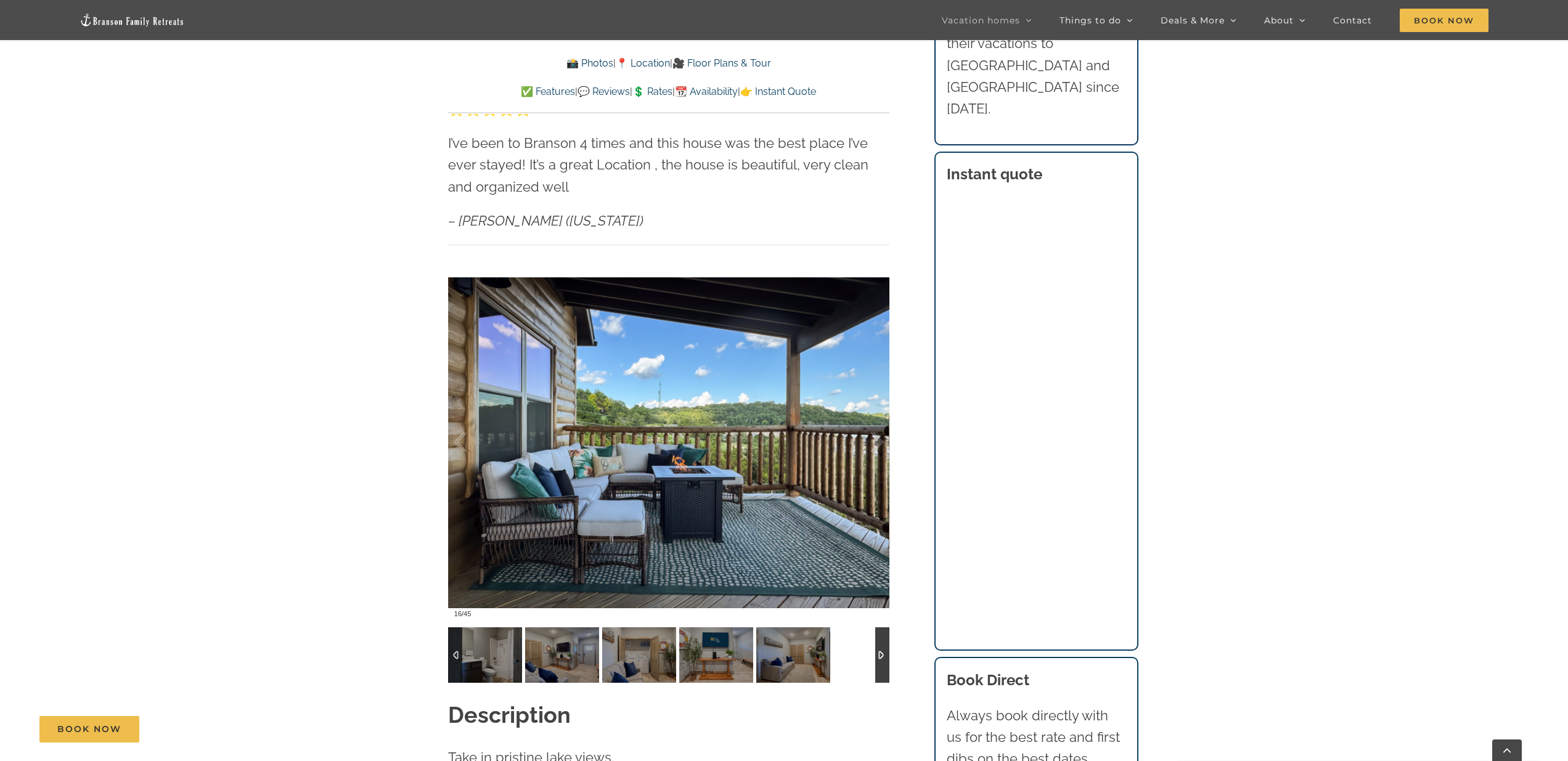
click at [781, 628] on div at bounding box center [883, 655] width 14 height 56
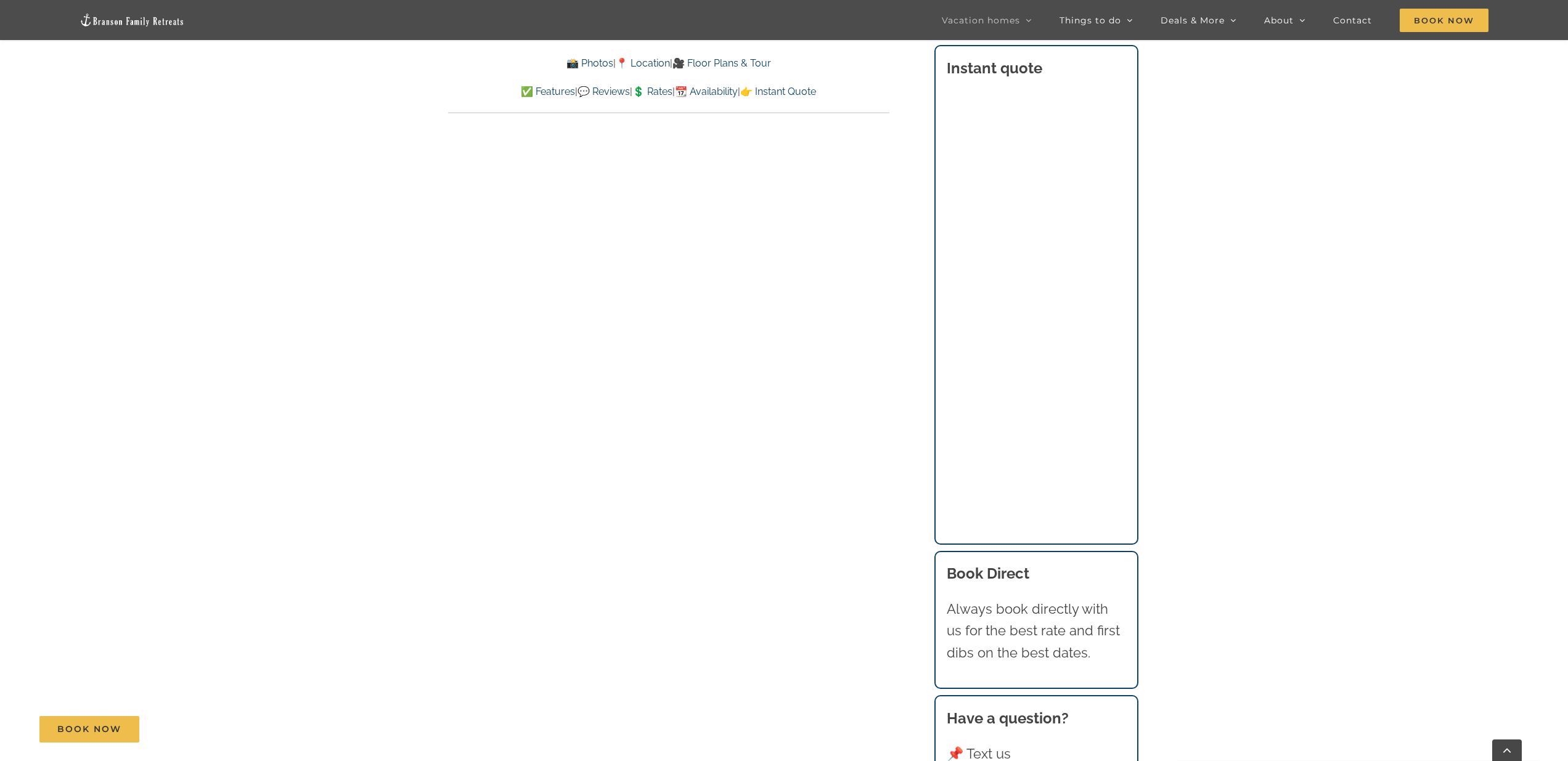
scroll to position [6399, 0]
click at [781, 20] on span "Book Now" at bounding box center [1444, 20] width 89 height 23
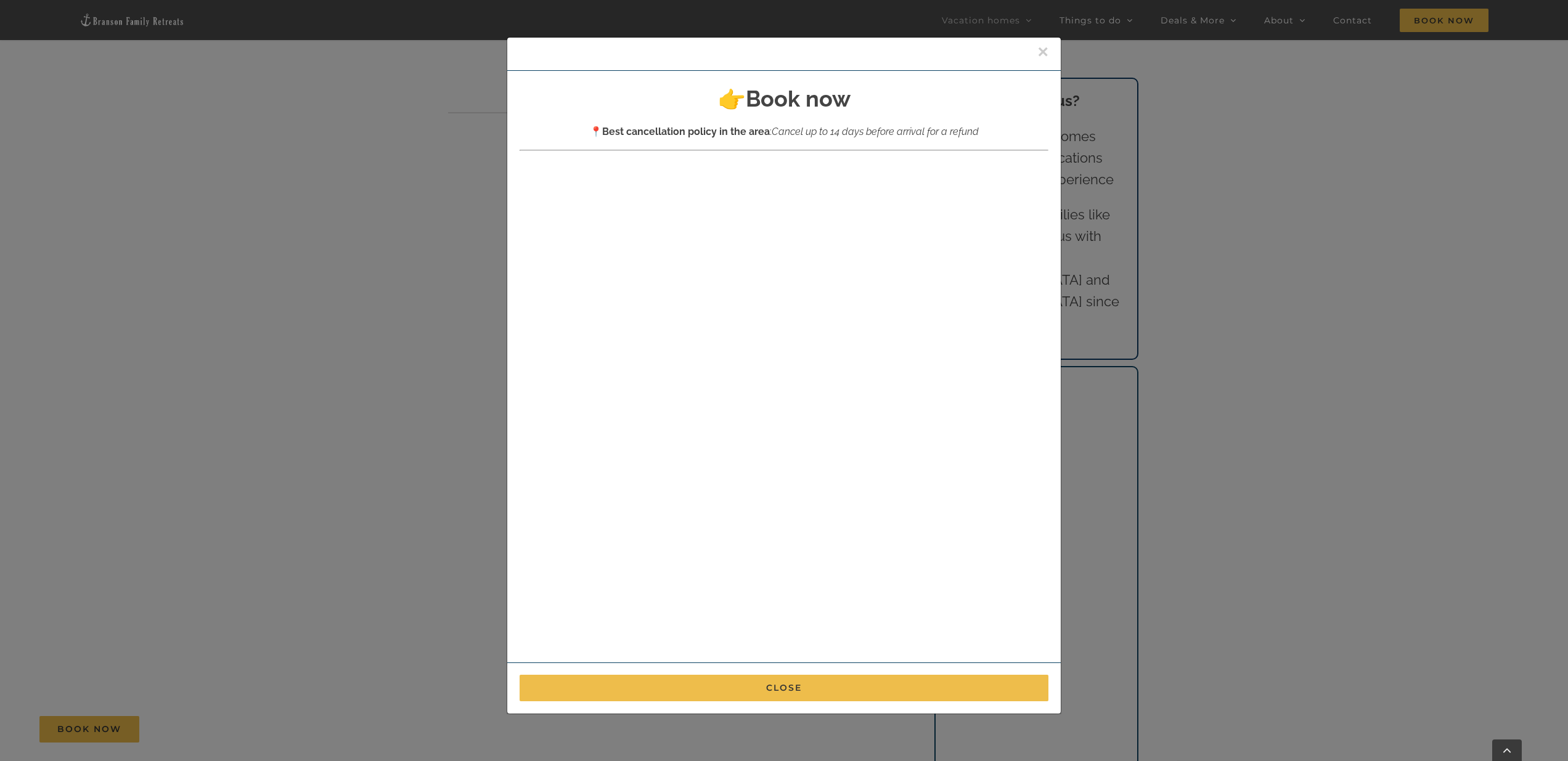
click at [781, 52] on button "×" at bounding box center [1043, 52] width 11 height 19
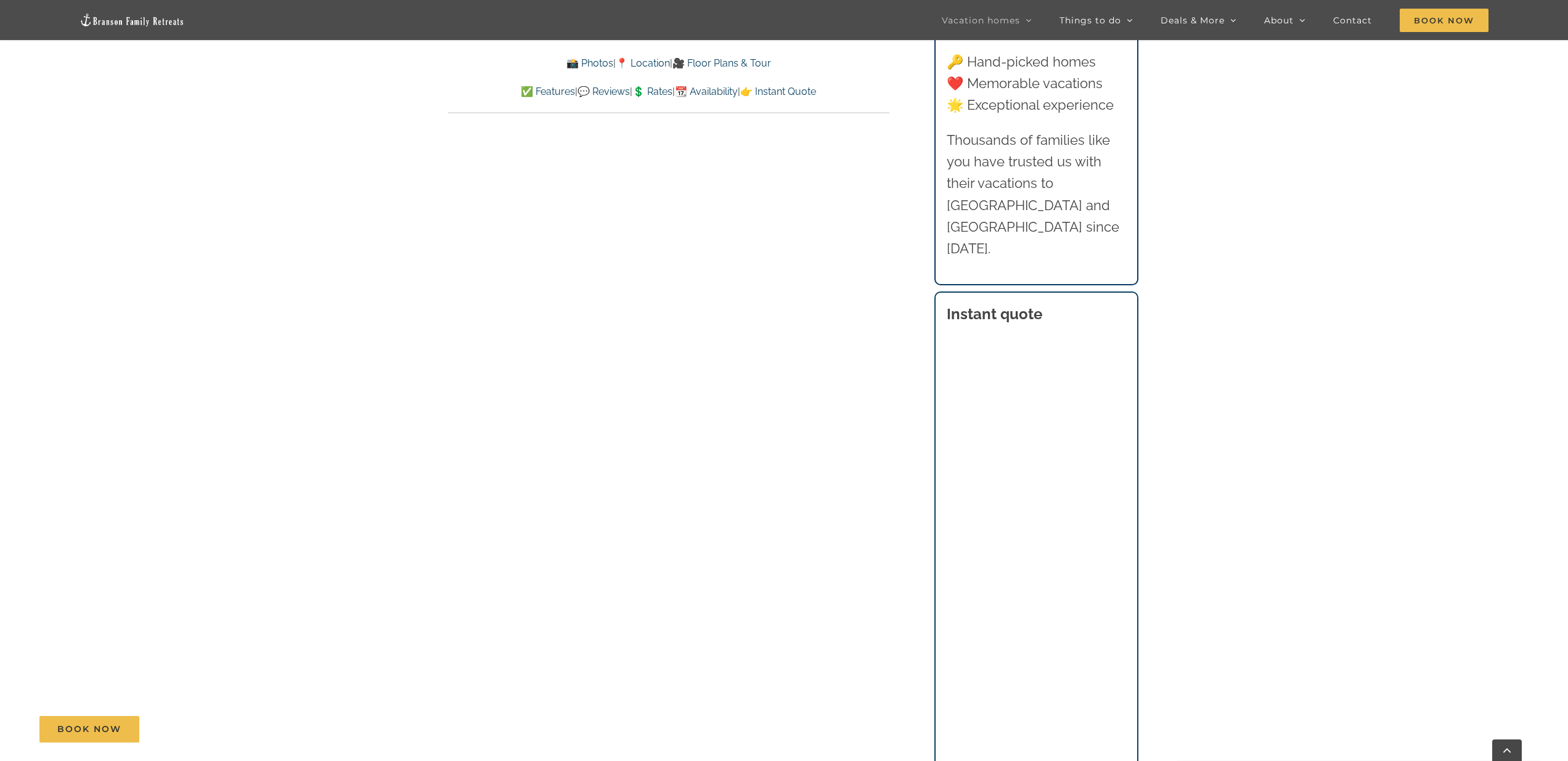
scroll to position [6454, 0]
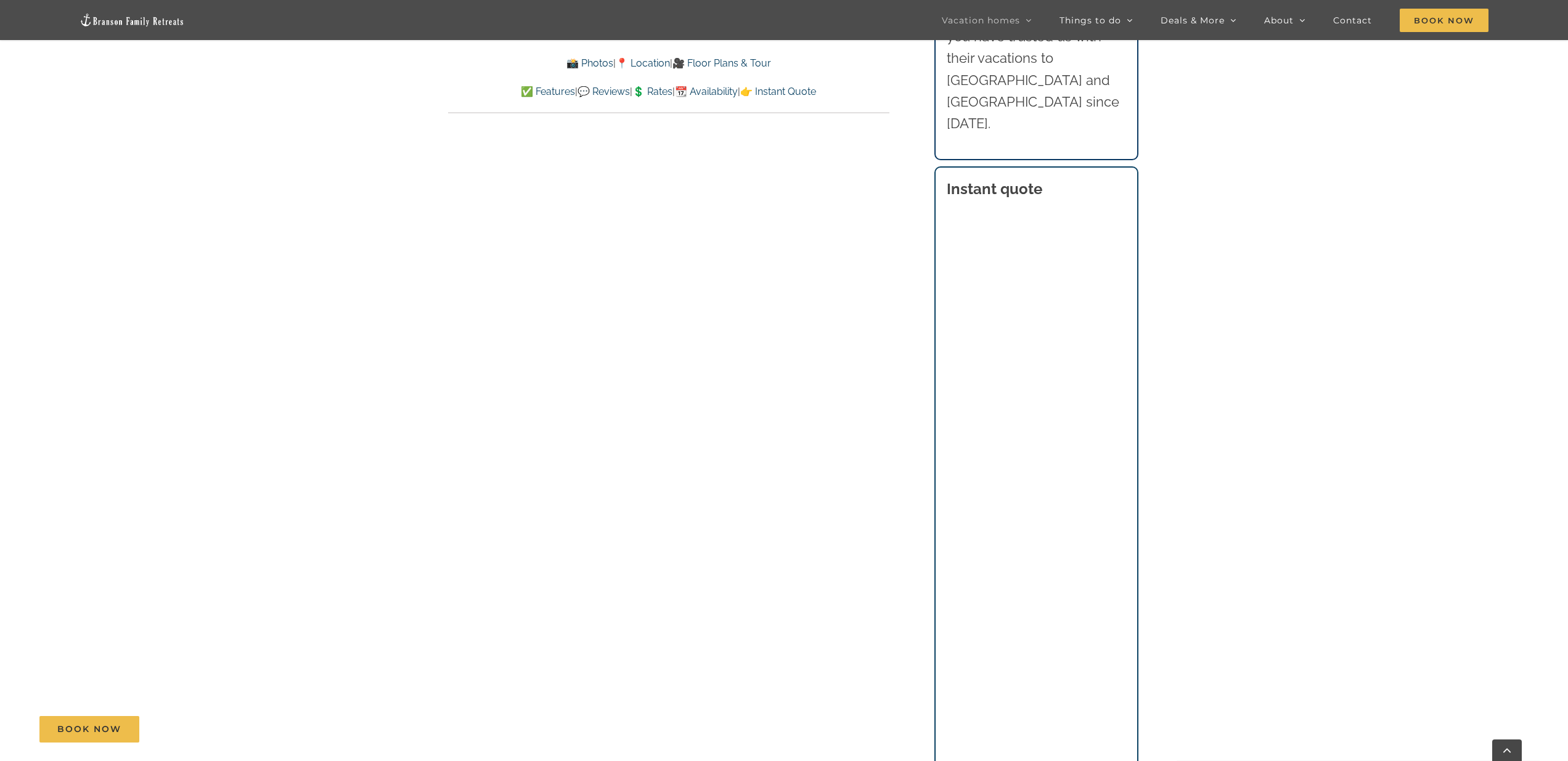
scroll to position [6579, 1]
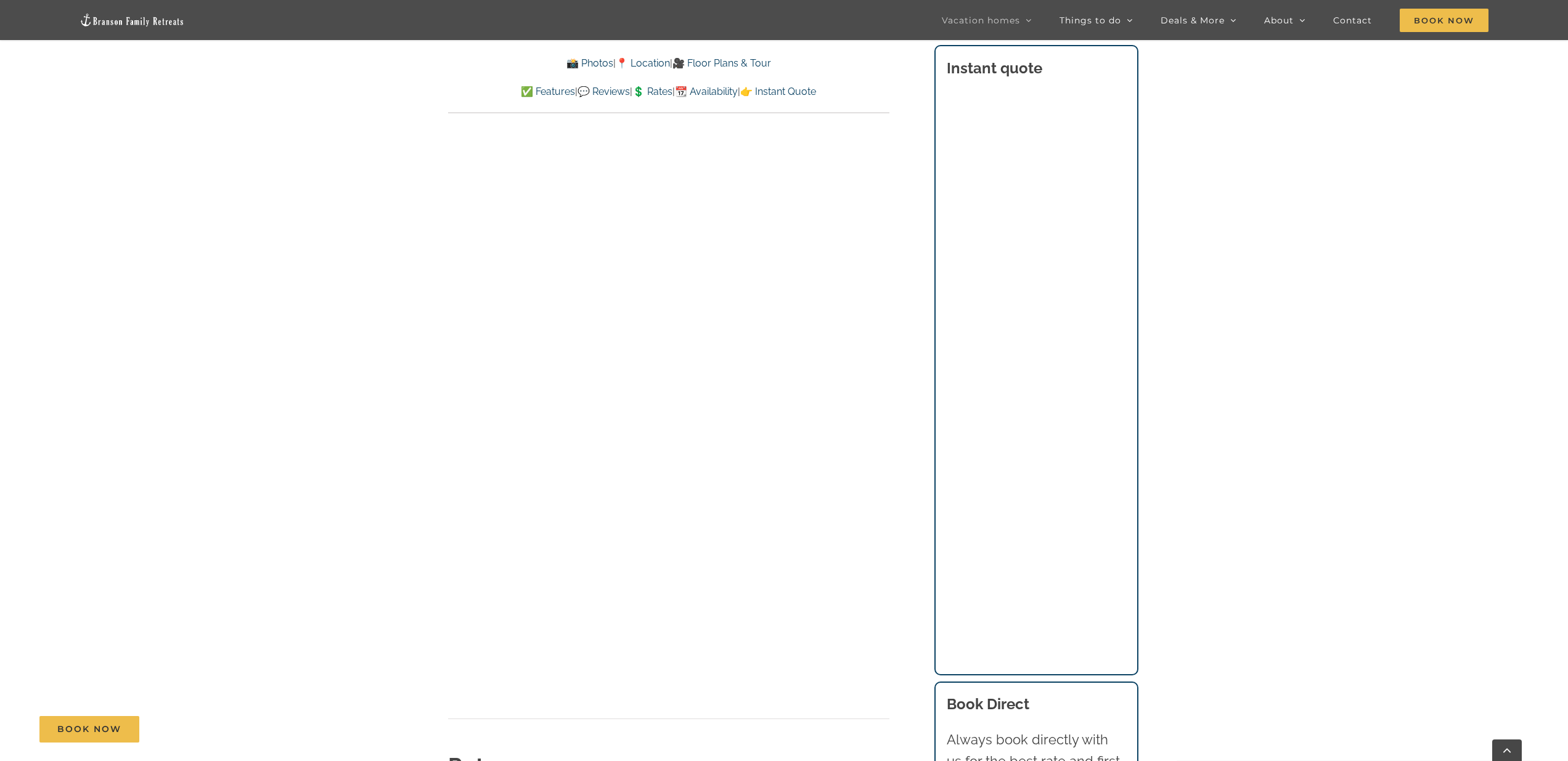
scroll to position [6984, 0]
click at [781, 718] on div "Book Now" at bounding box center [793, 729] width 1508 height 27
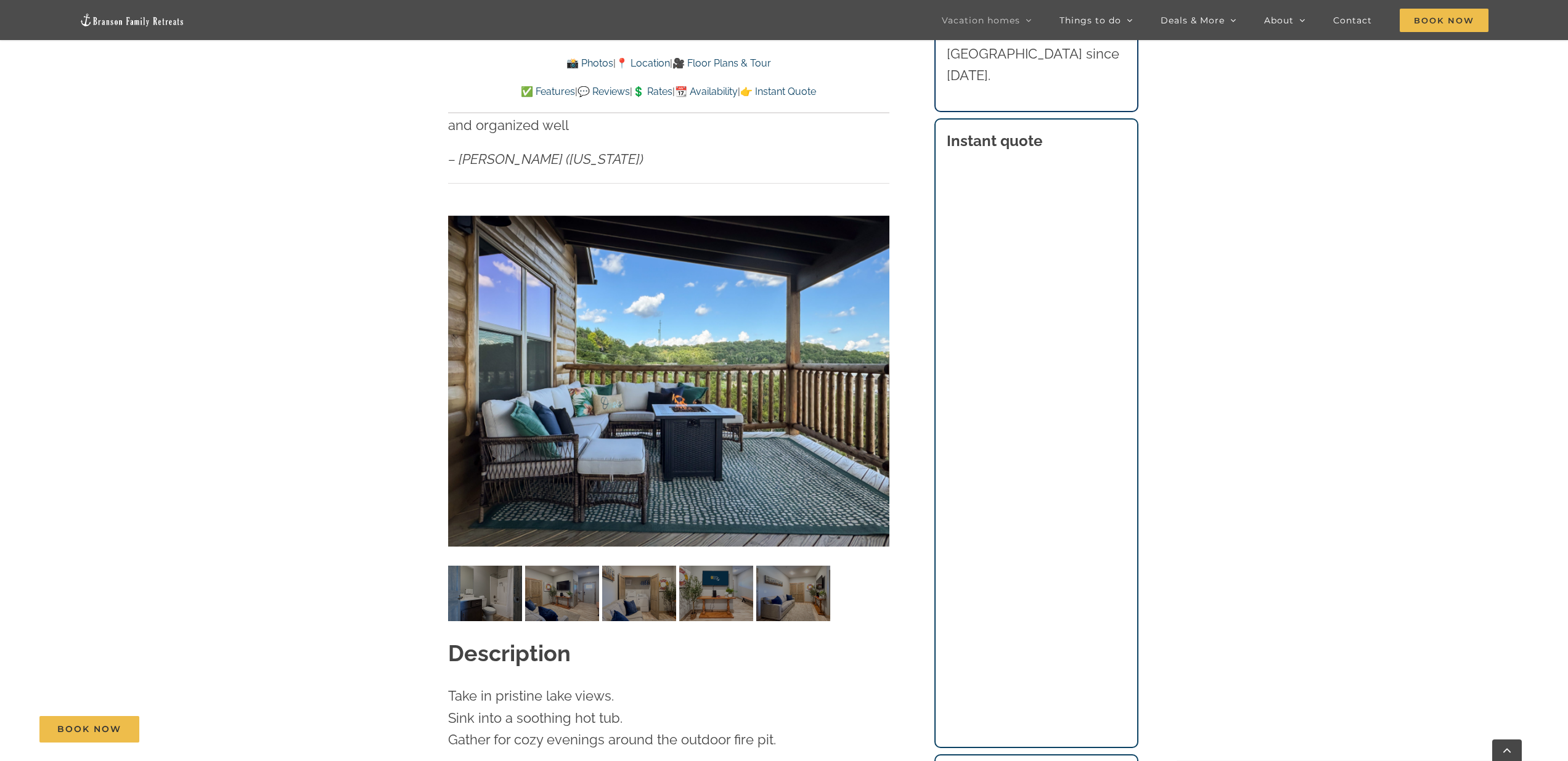
scroll to position [1019, 0]
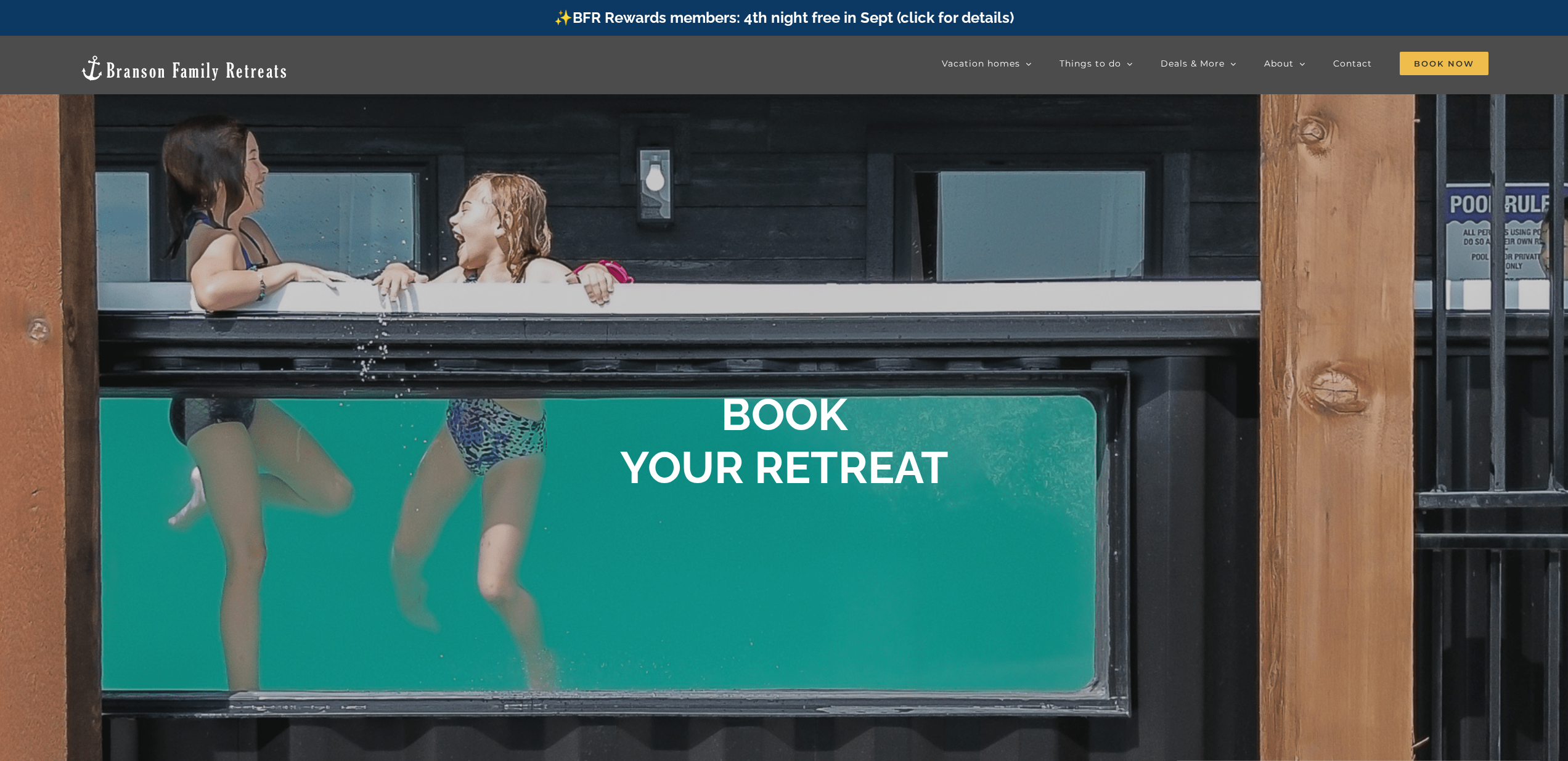
click at [114, 64] on img at bounding box center [184, 68] width 209 height 28
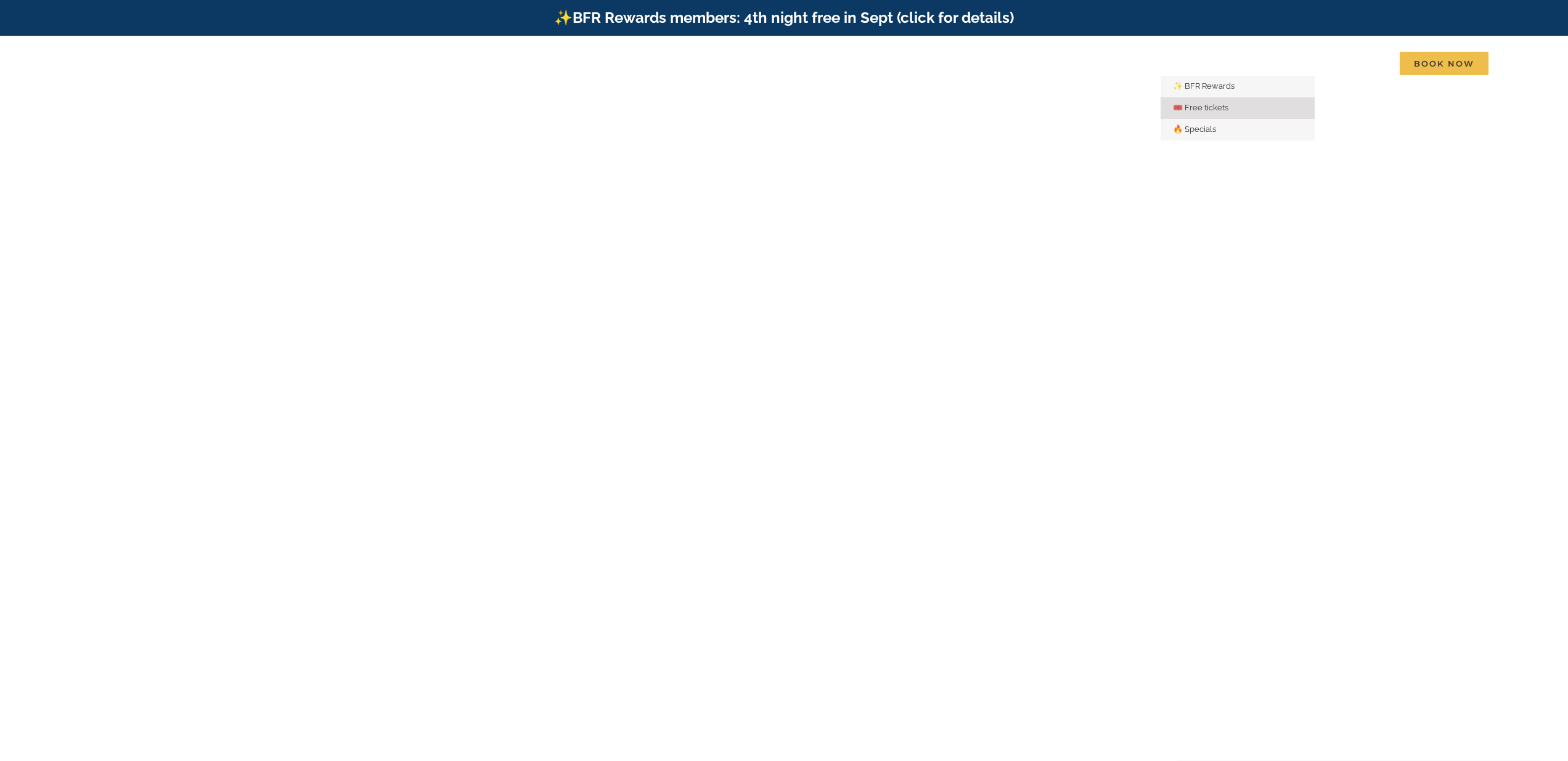
click at [1208, 107] on span "🎟️ Free tickets" at bounding box center [1201, 107] width 56 height 9
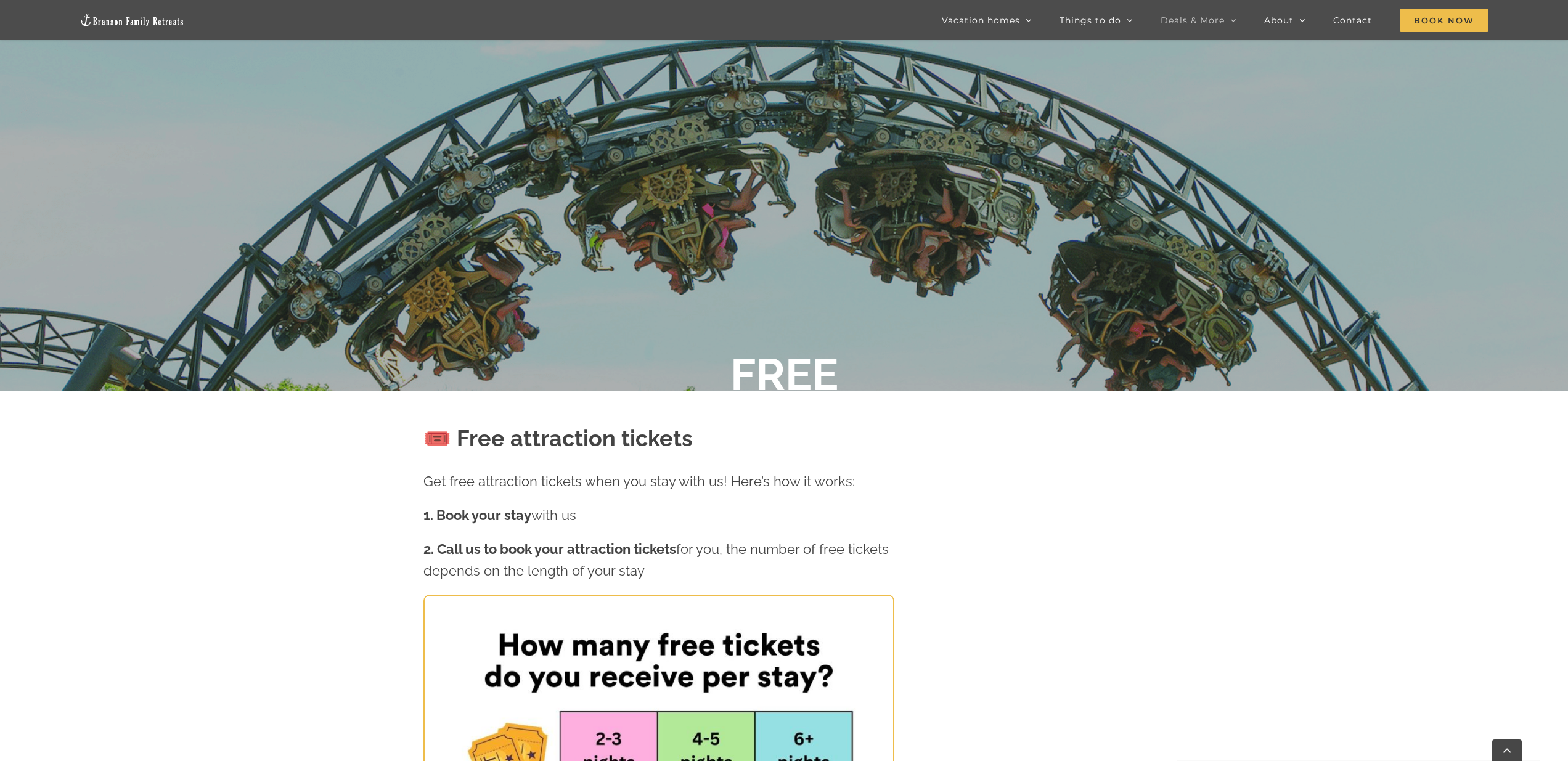
scroll to position [421, 0]
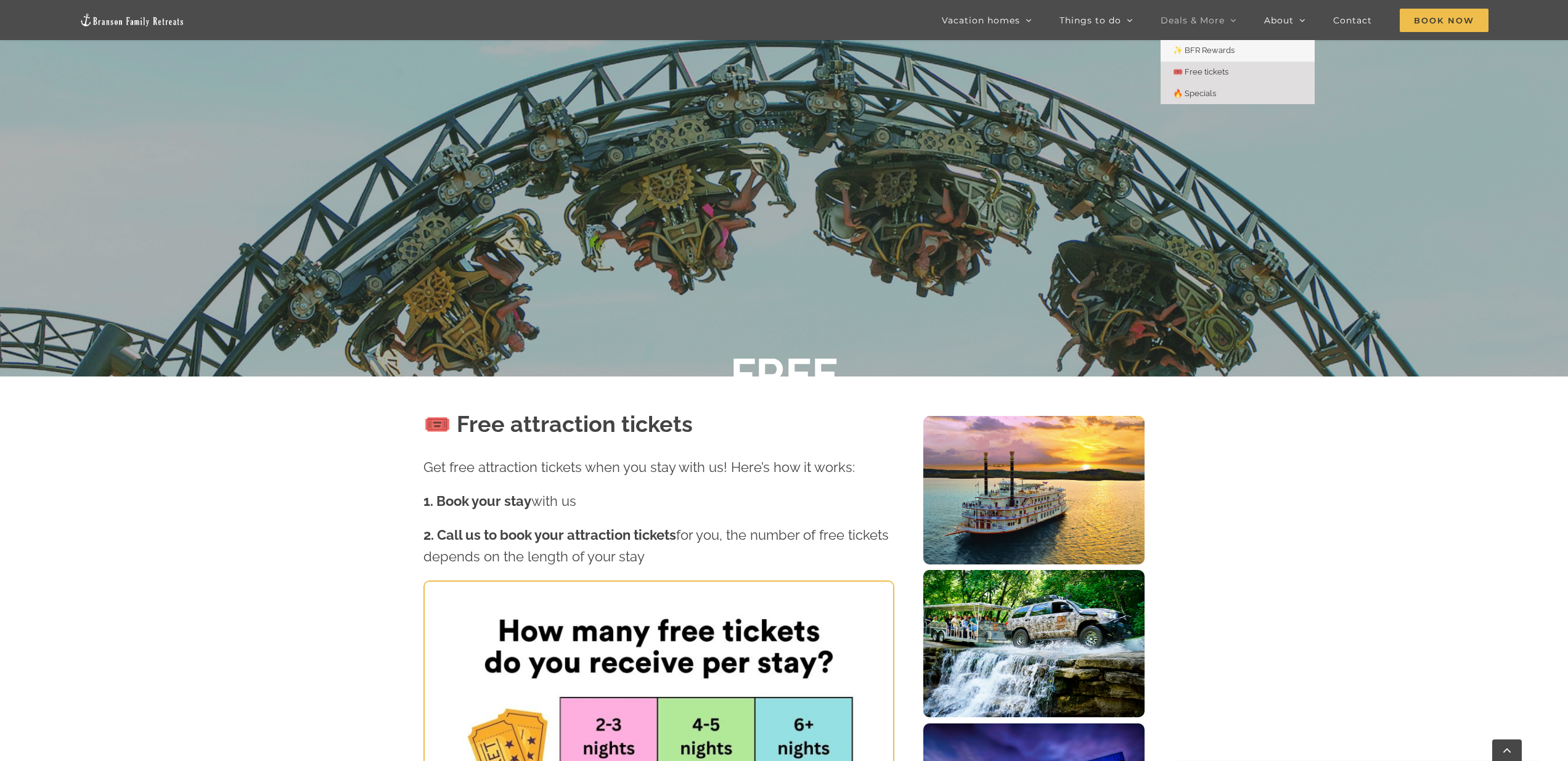
click at [1204, 90] on span "🔥 Specials" at bounding box center [1195, 93] width 43 height 9
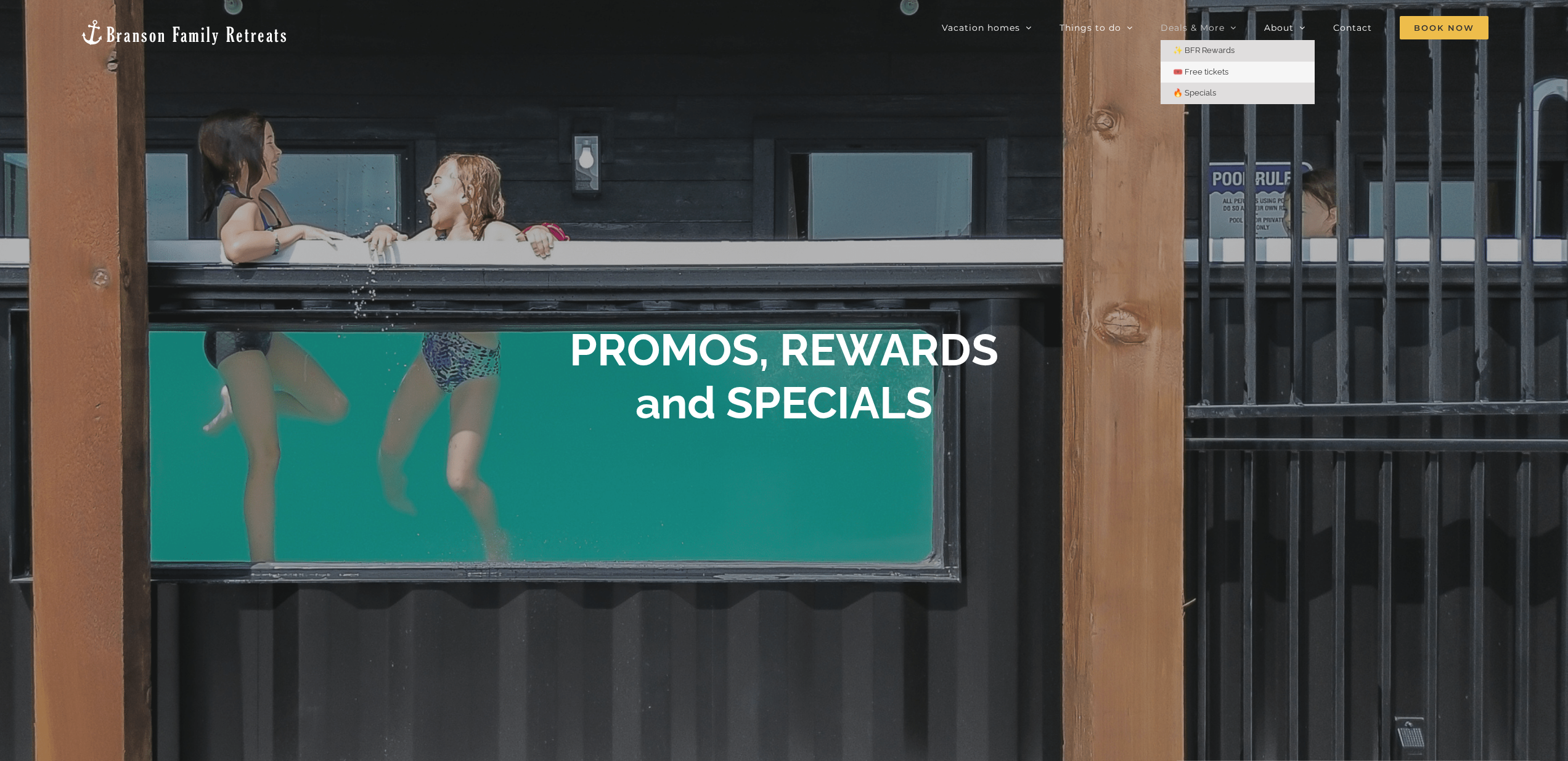
click at [1202, 48] on span "✨ BFR Rewards" at bounding box center [1204, 50] width 62 height 9
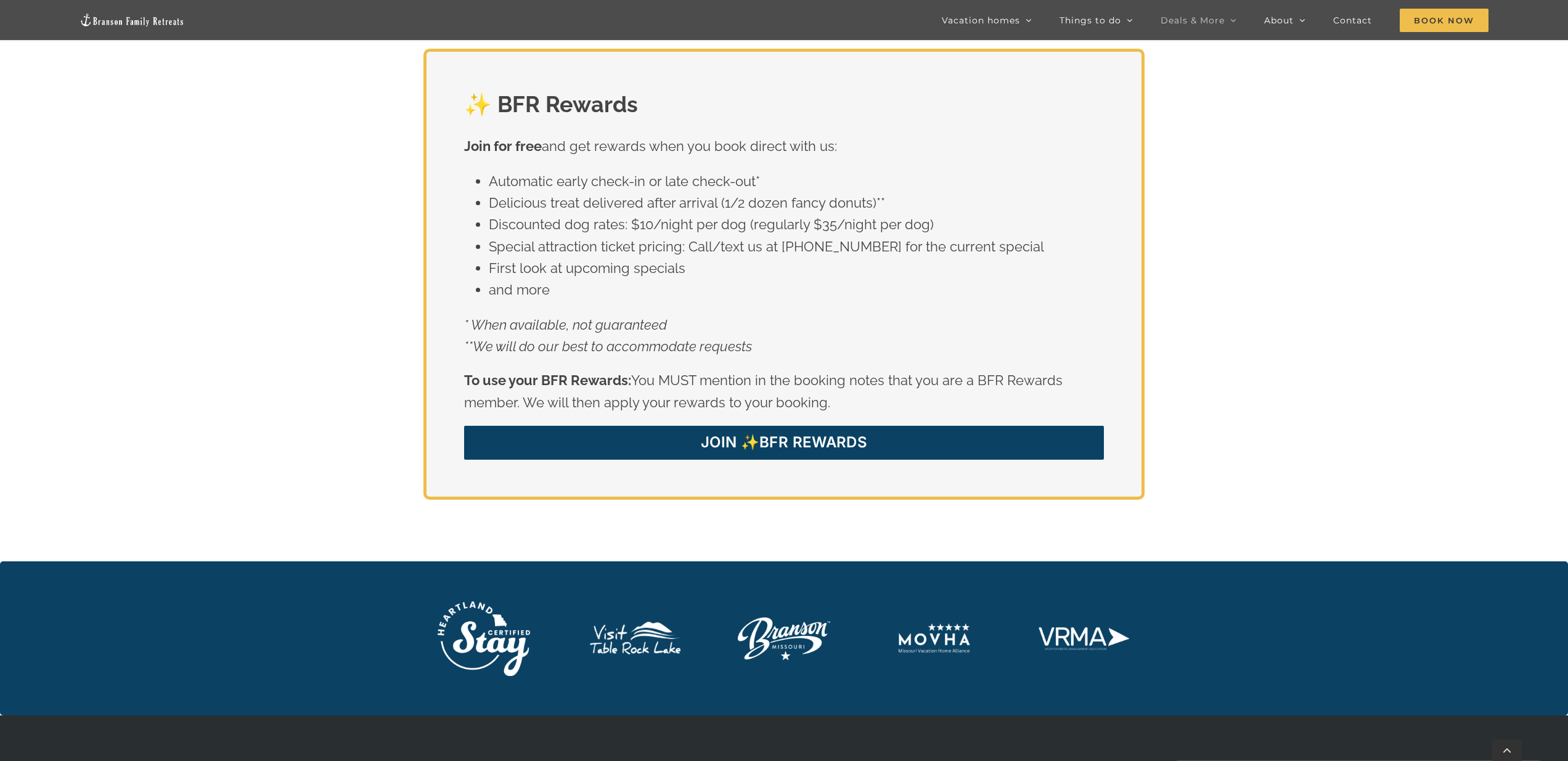
scroll to position [2520, 0]
